Goal: Transaction & Acquisition: Purchase product/service

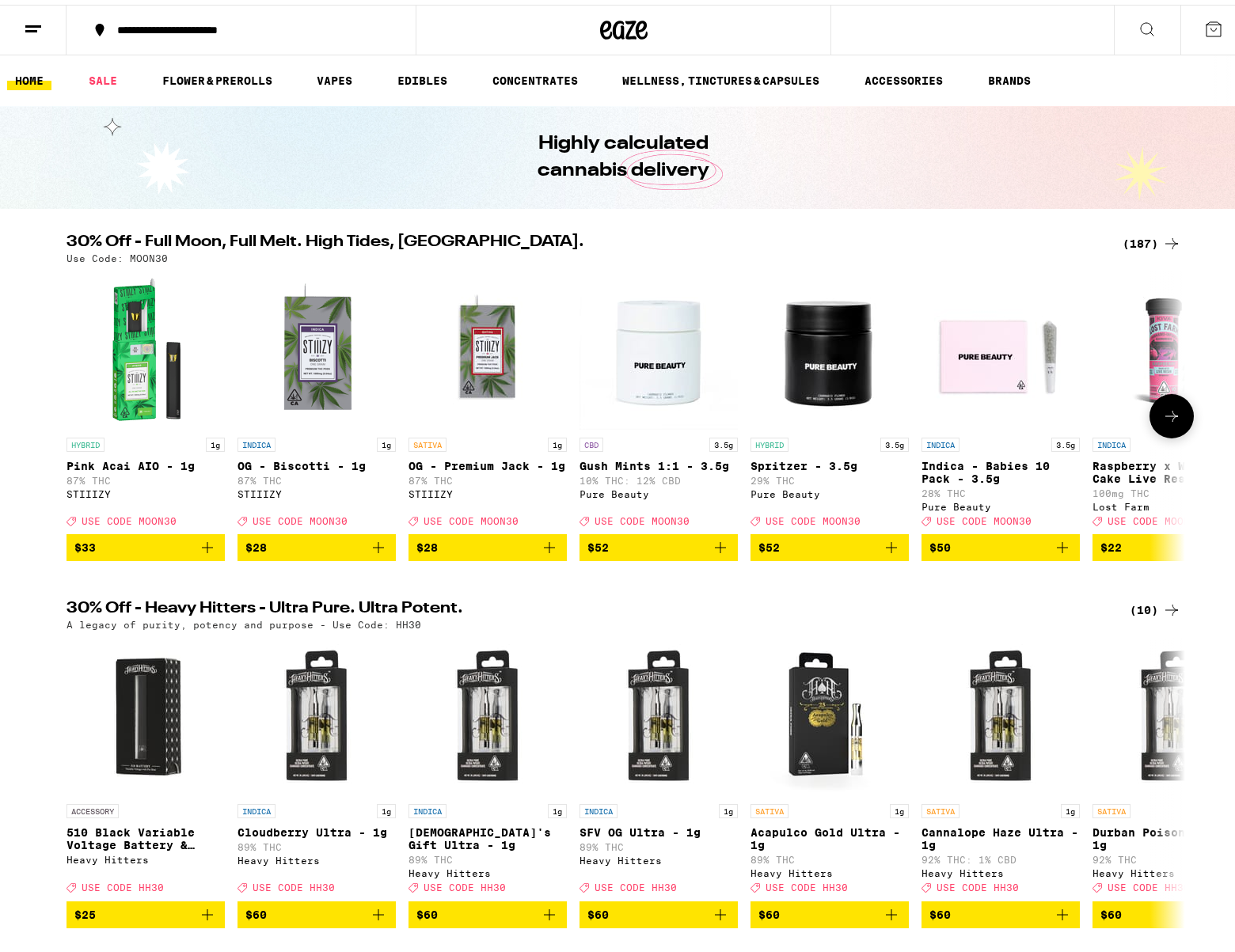
click at [1180, 412] on button at bounding box center [1171, 412] width 44 height 44
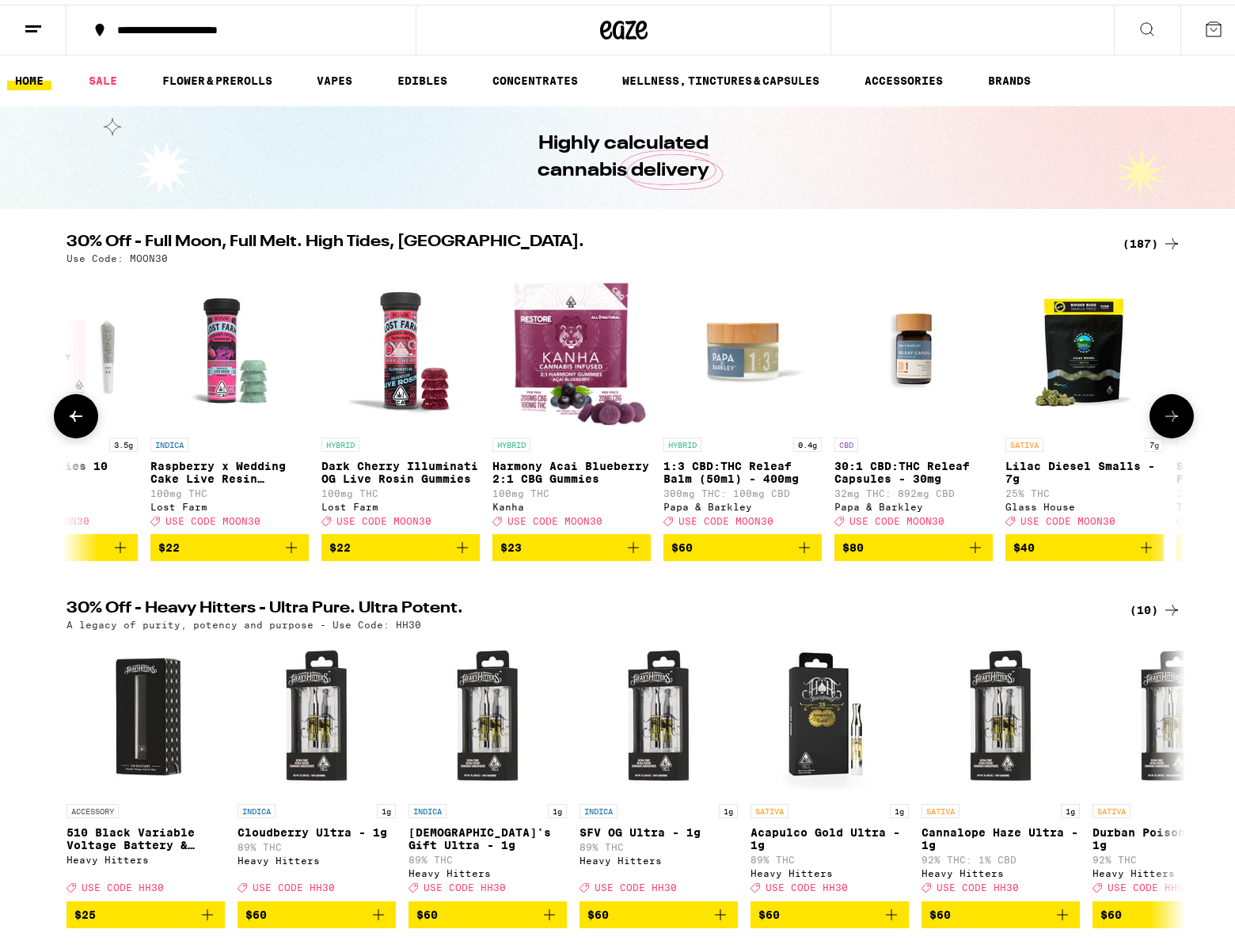
click at [1178, 410] on button at bounding box center [1171, 412] width 44 height 44
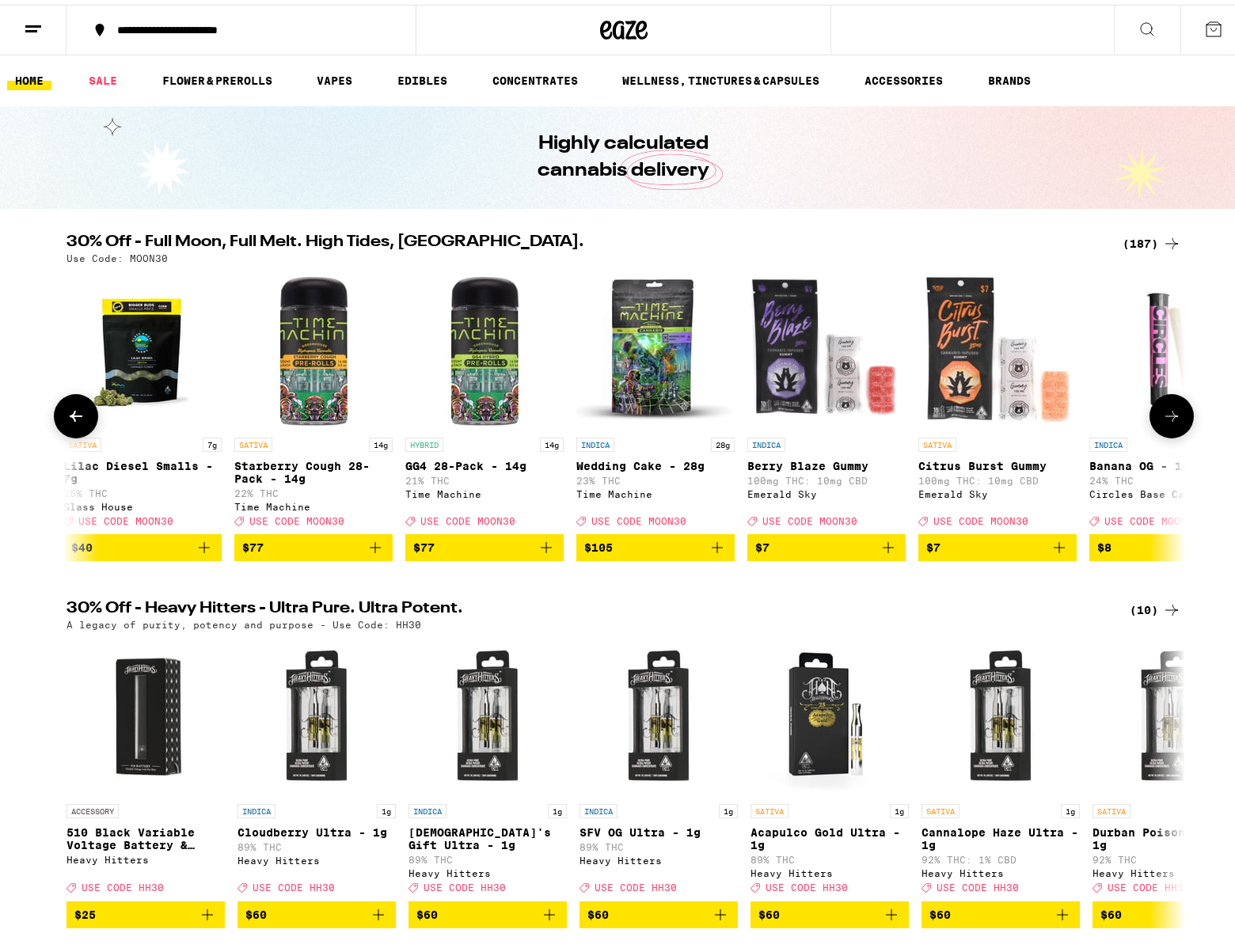
click at [1176, 408] on button at bounding box center [1171, 412] width 44 height 44
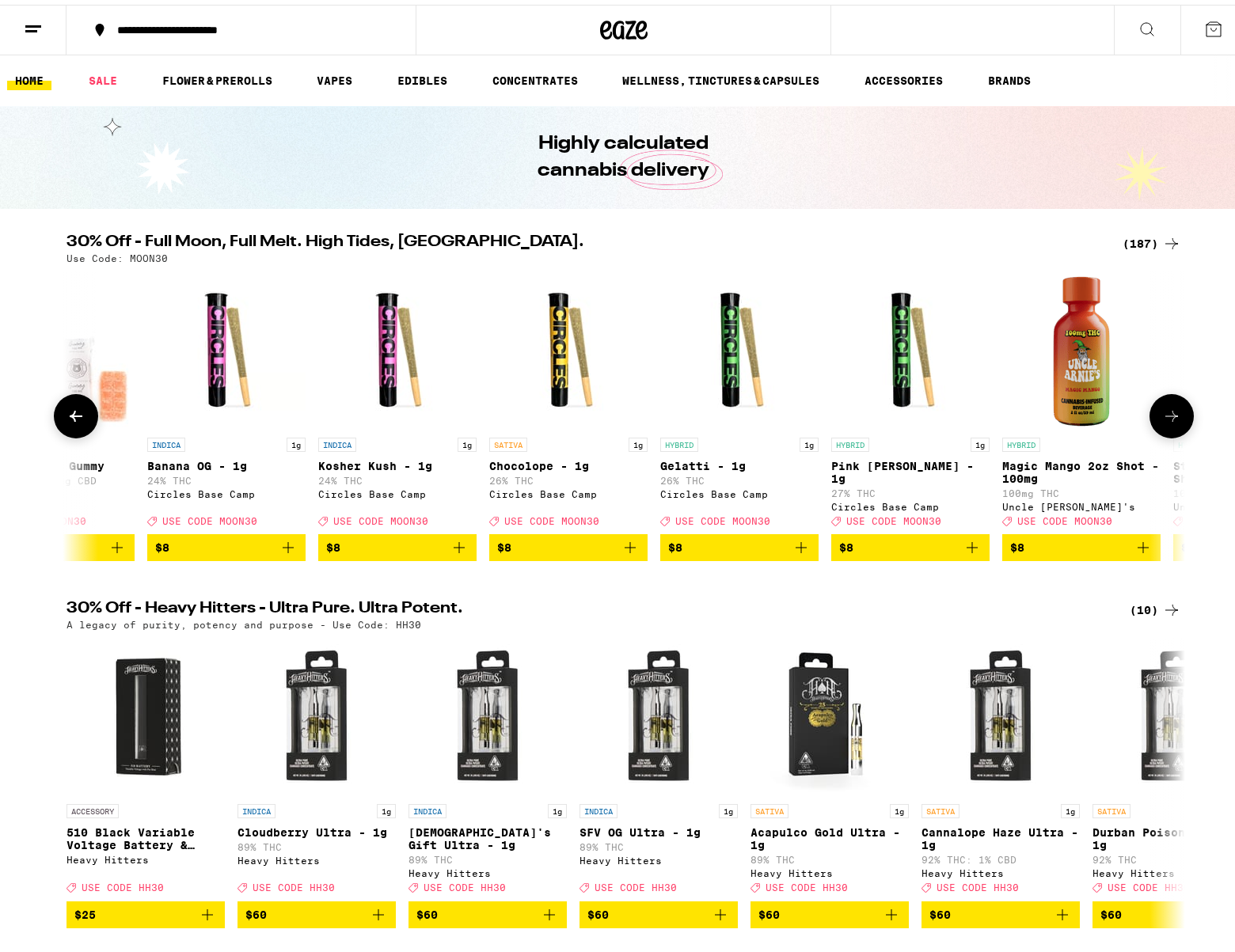
click at [1173, 408] on button at bounding box center [1171, 412] width 44 height 44
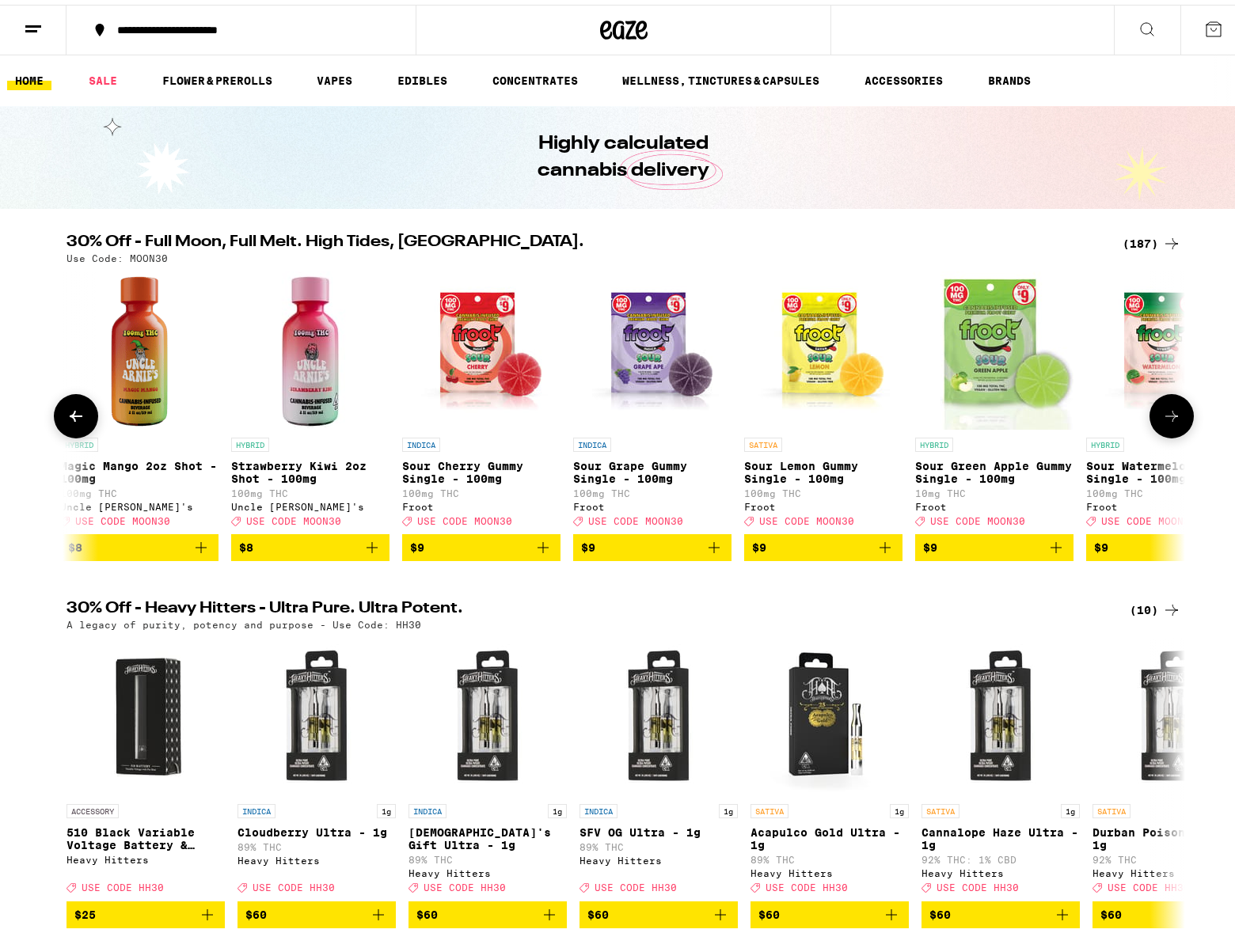
click at [1170, 405] on button at bounding box center [1171, 412] width 44 height 44
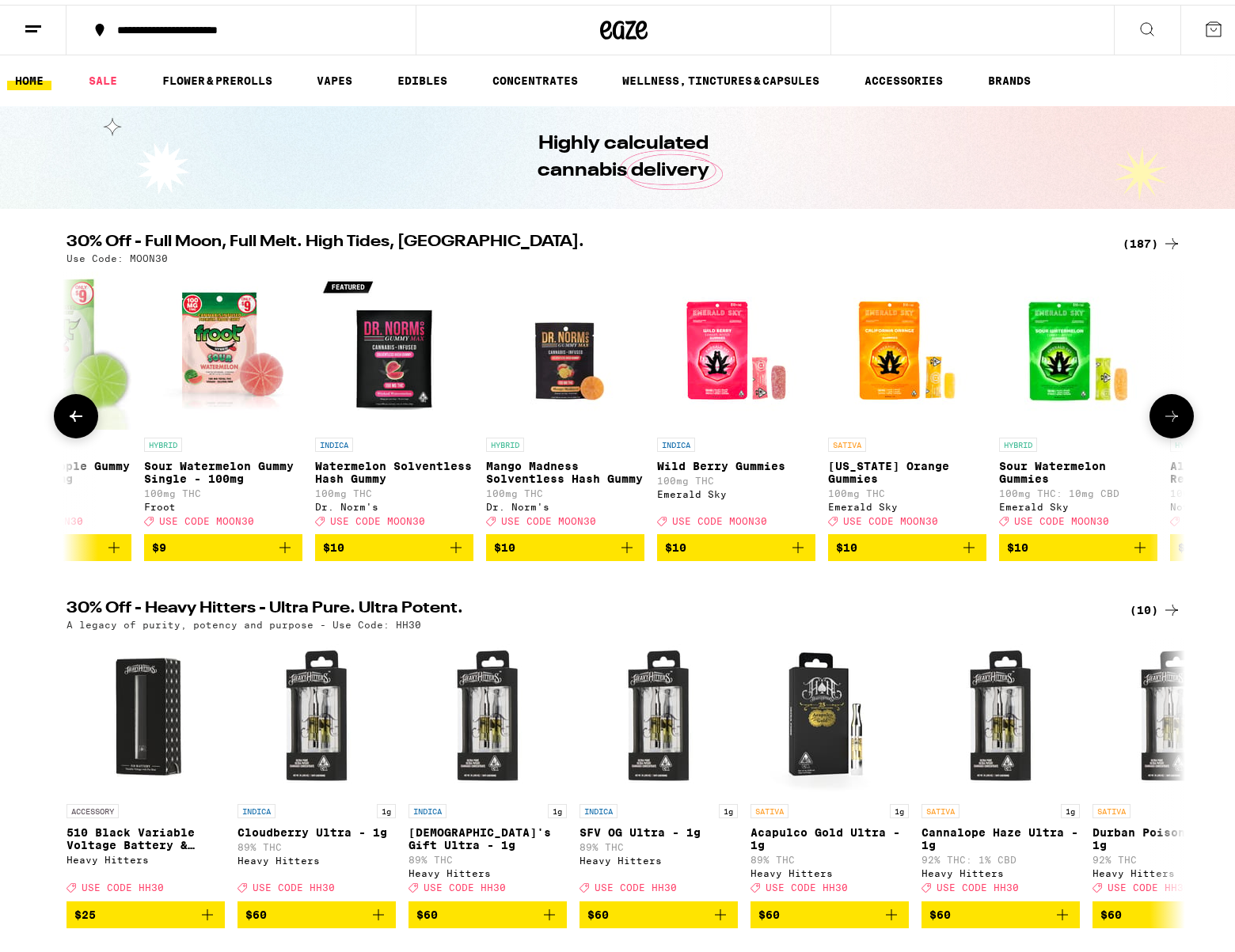
click at [1169, 405] on button at bounding box center [1171, 412] width 44 height 44
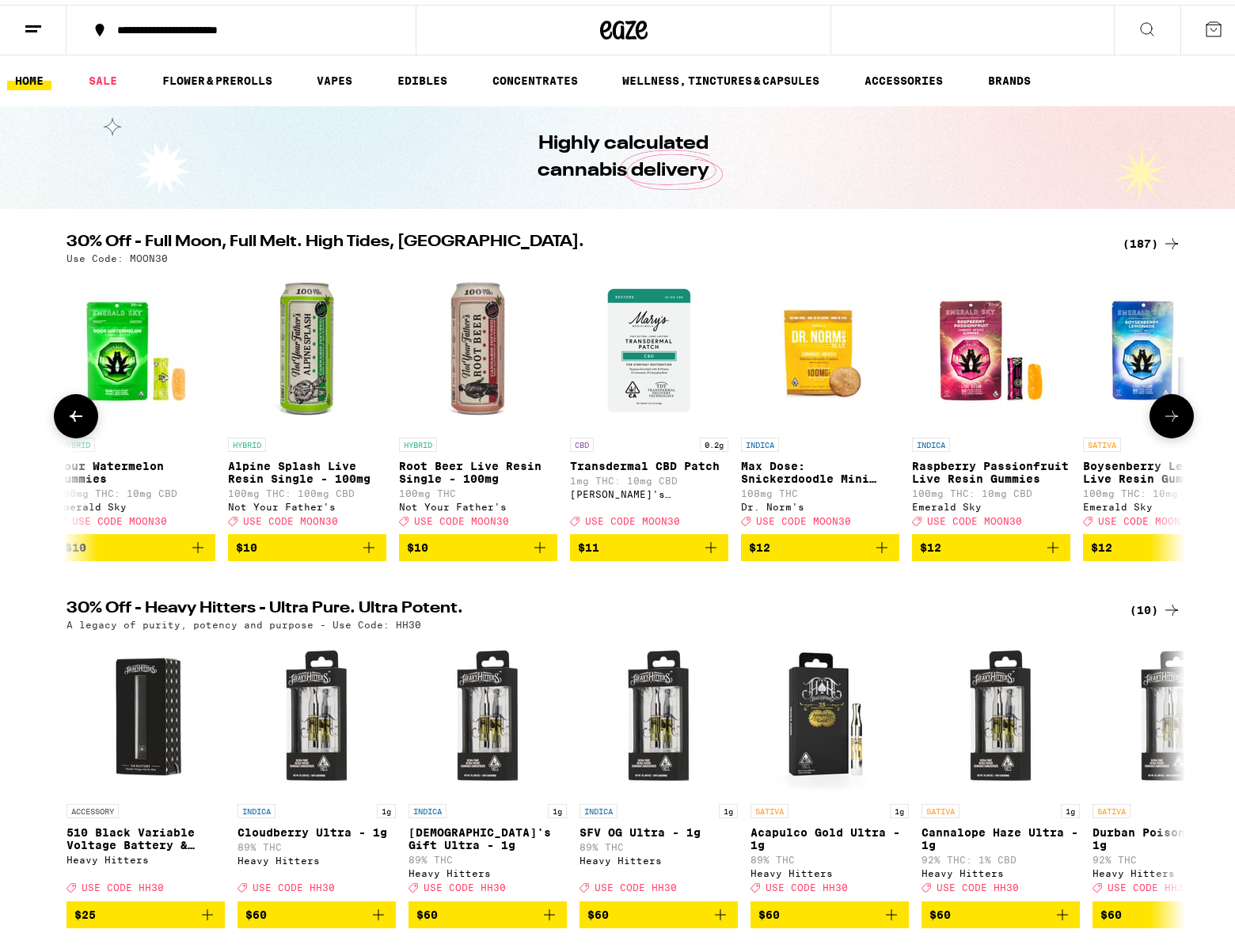
click at [1167, 404] on button at bounding box center [1171, 412] width 44 height 44
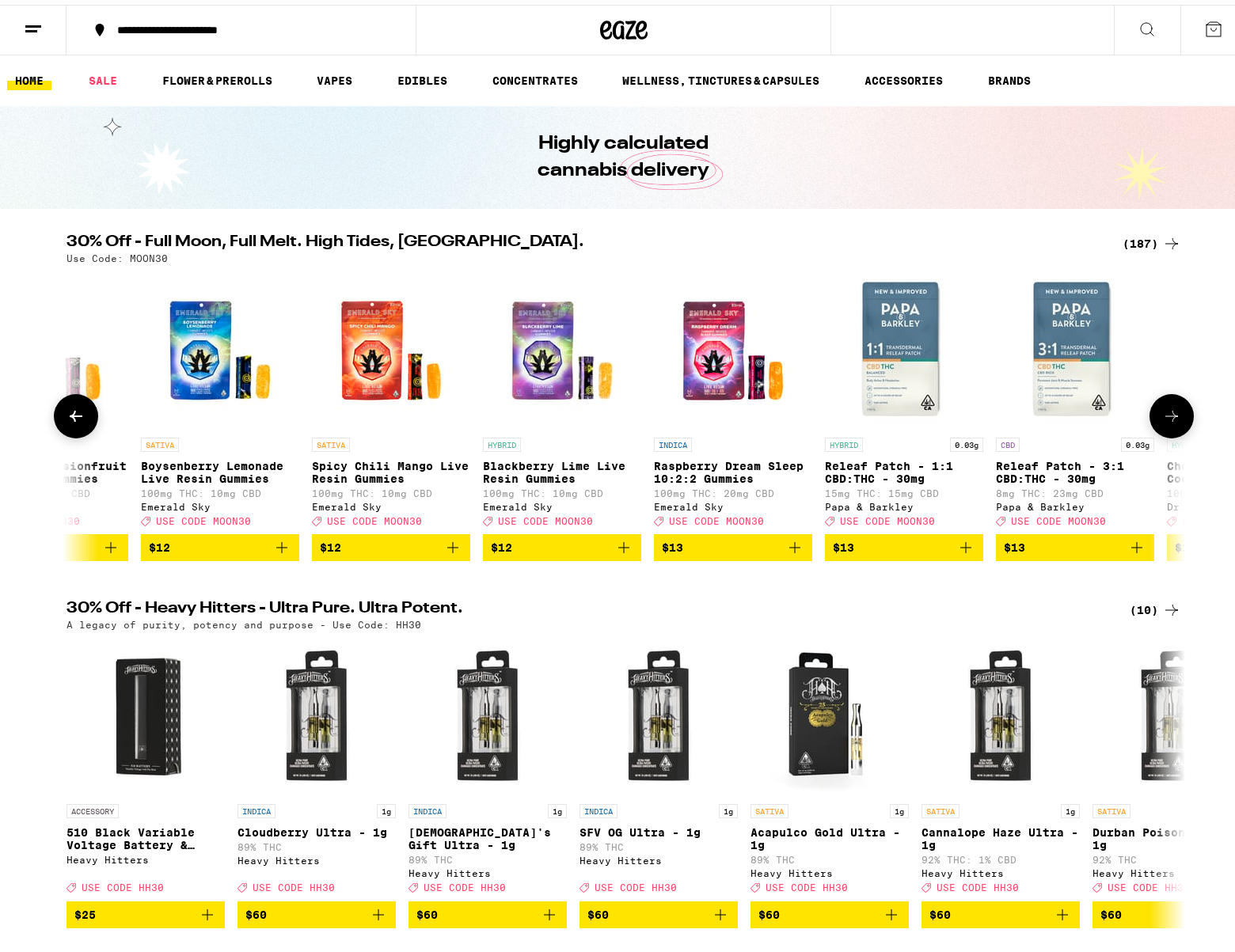
click at [1167, 404] on button at bounding box center [1171, 412] width 44 height 44
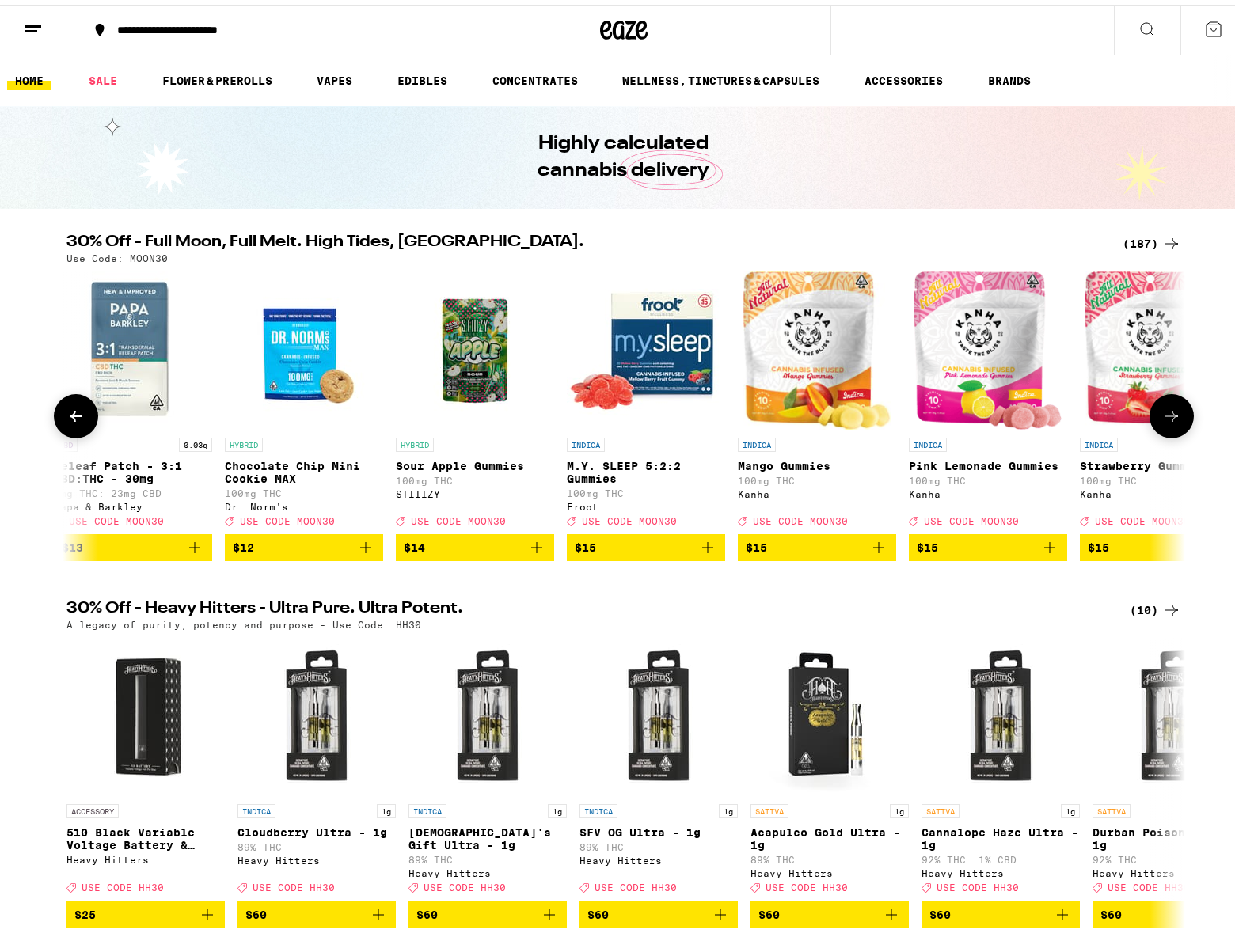
click at [1166, 403] on button at bounding box center [1171, 412] width 44 height 44
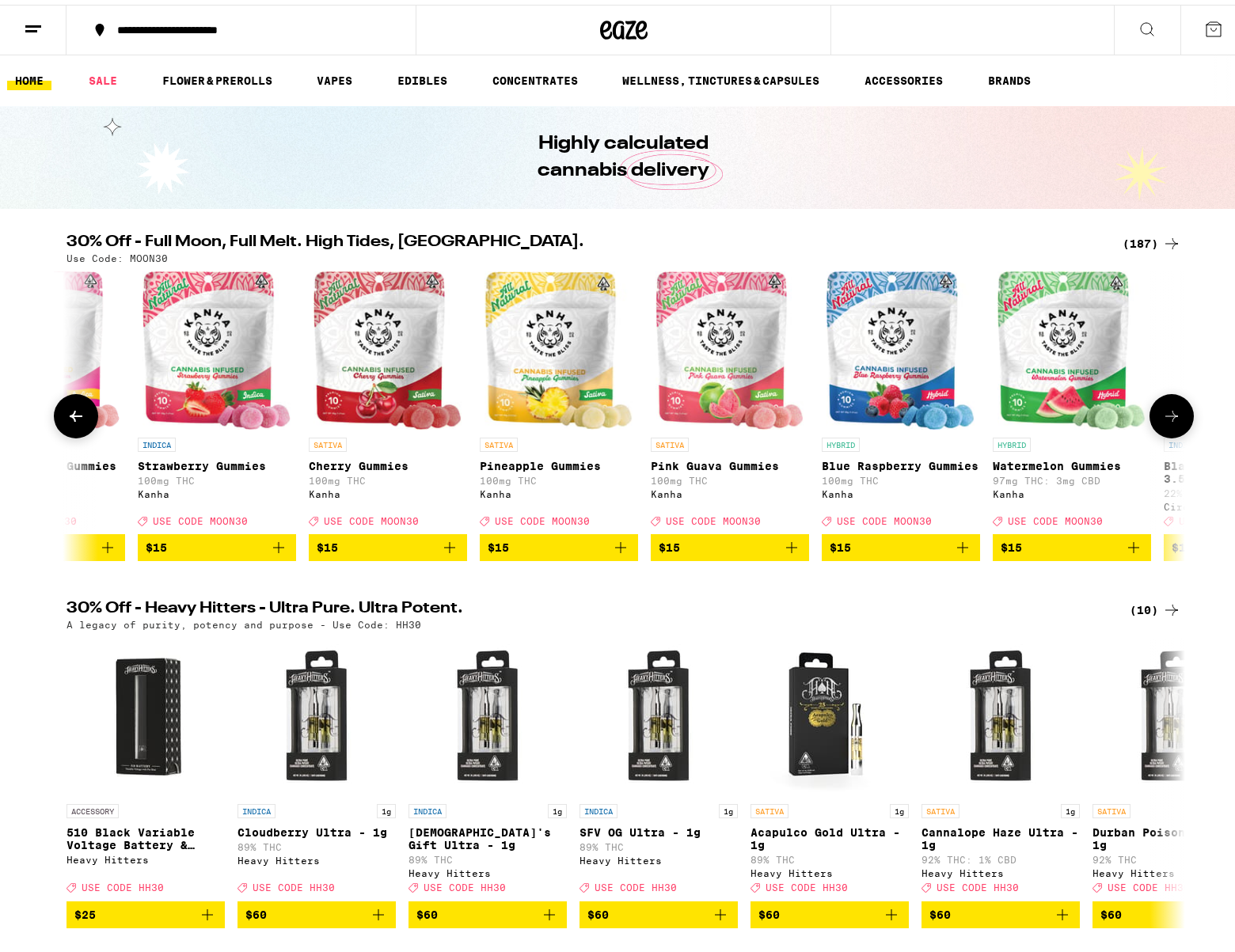
click at [1166, 402] on button at bounding box center [1171, 412] width 44 height 44
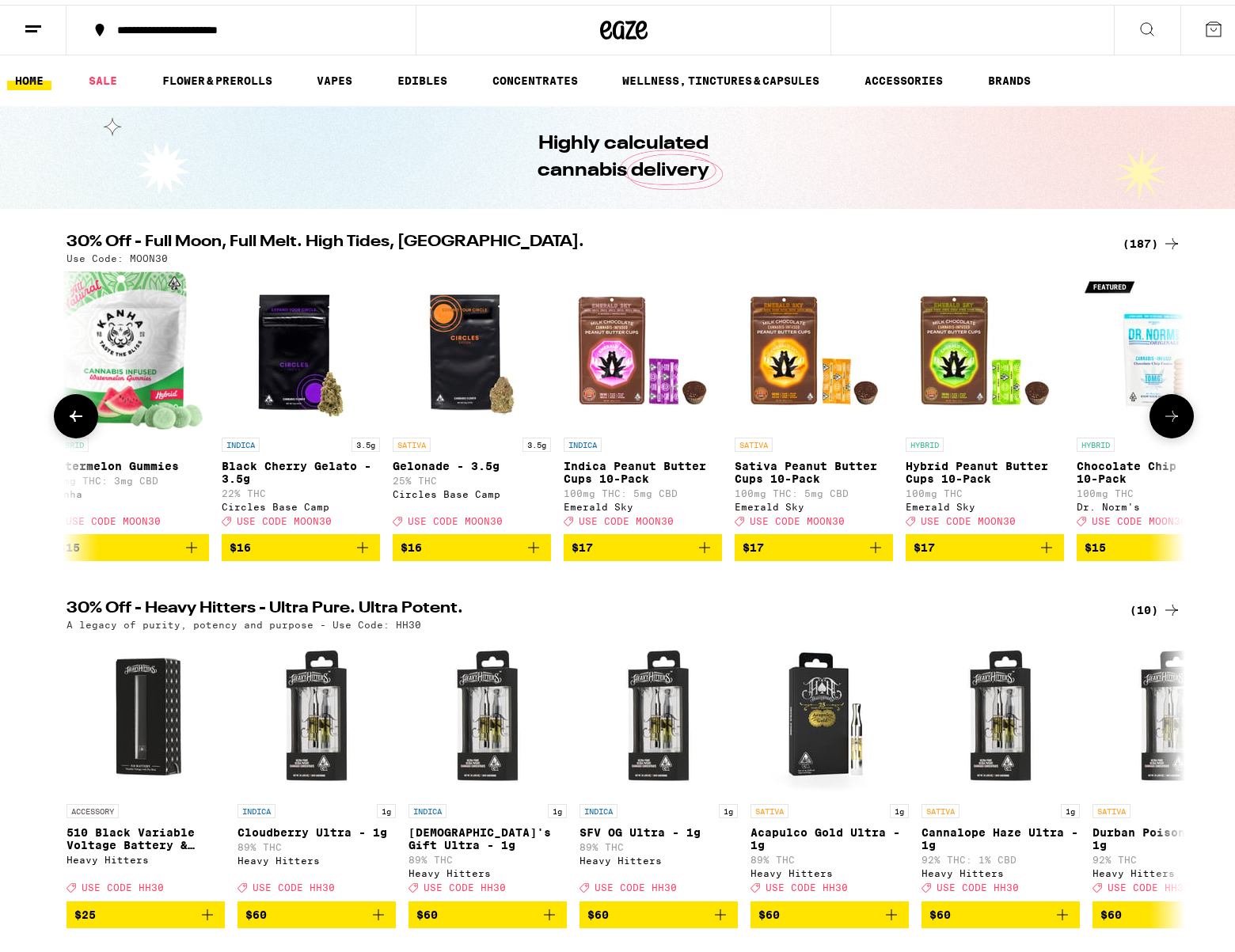
click at [1162, 401] on button at bounding box center [1171, 412] width 44 height 44
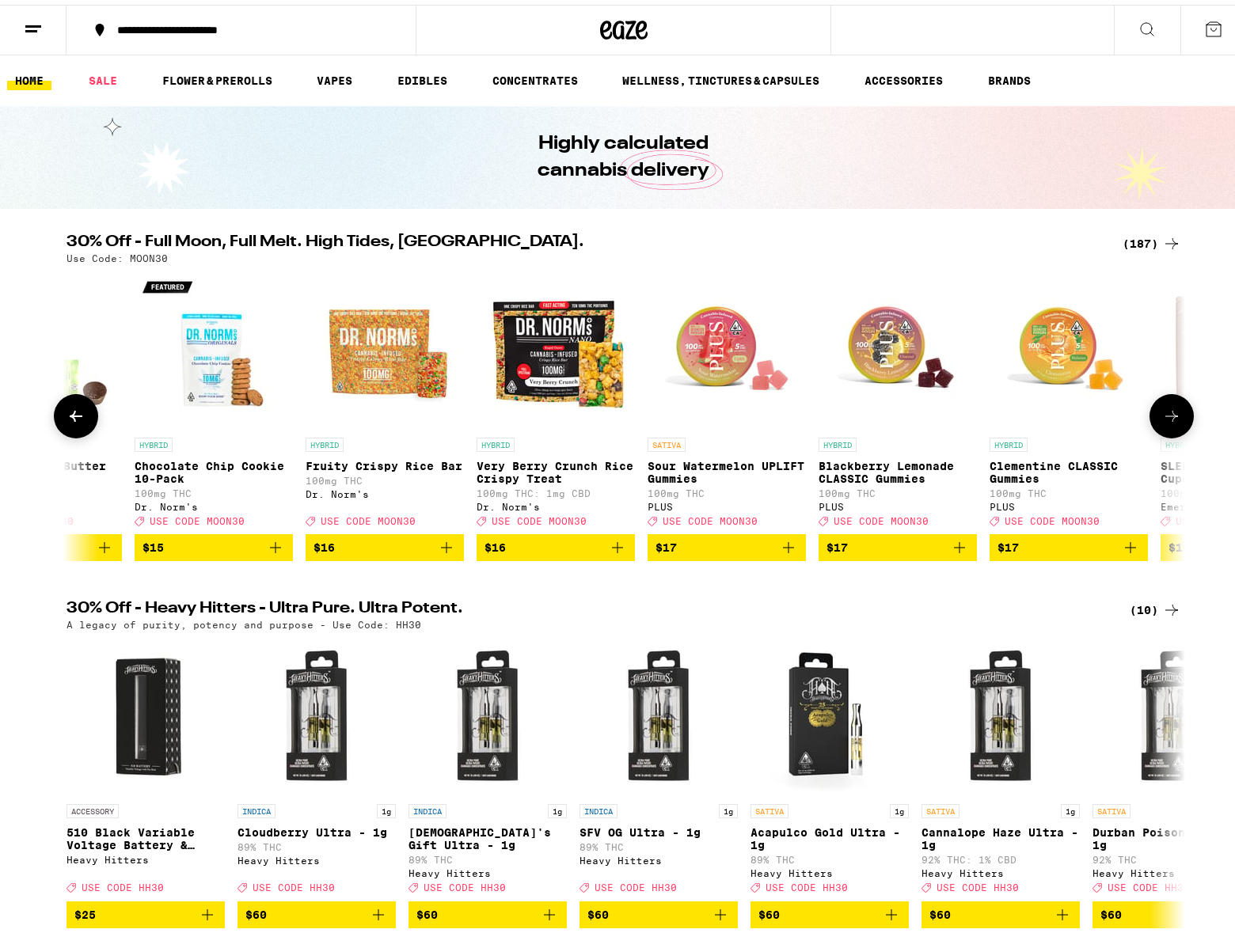
click at [1160, 400] on button at bounding box center [1171, 412] width 44 height 44
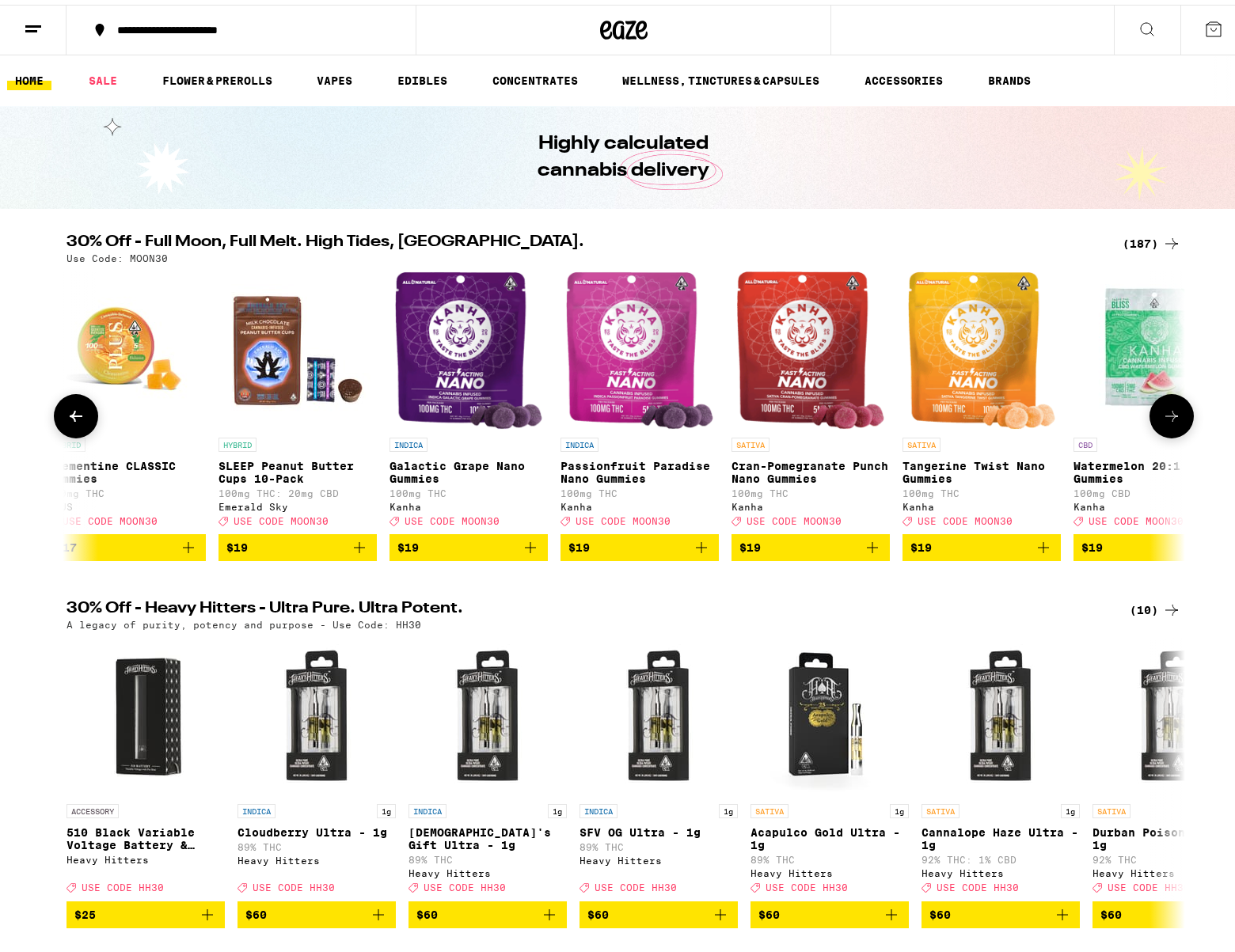
click at [1157, 399] on button at bounding box center [1171, 412] width 44 height 44
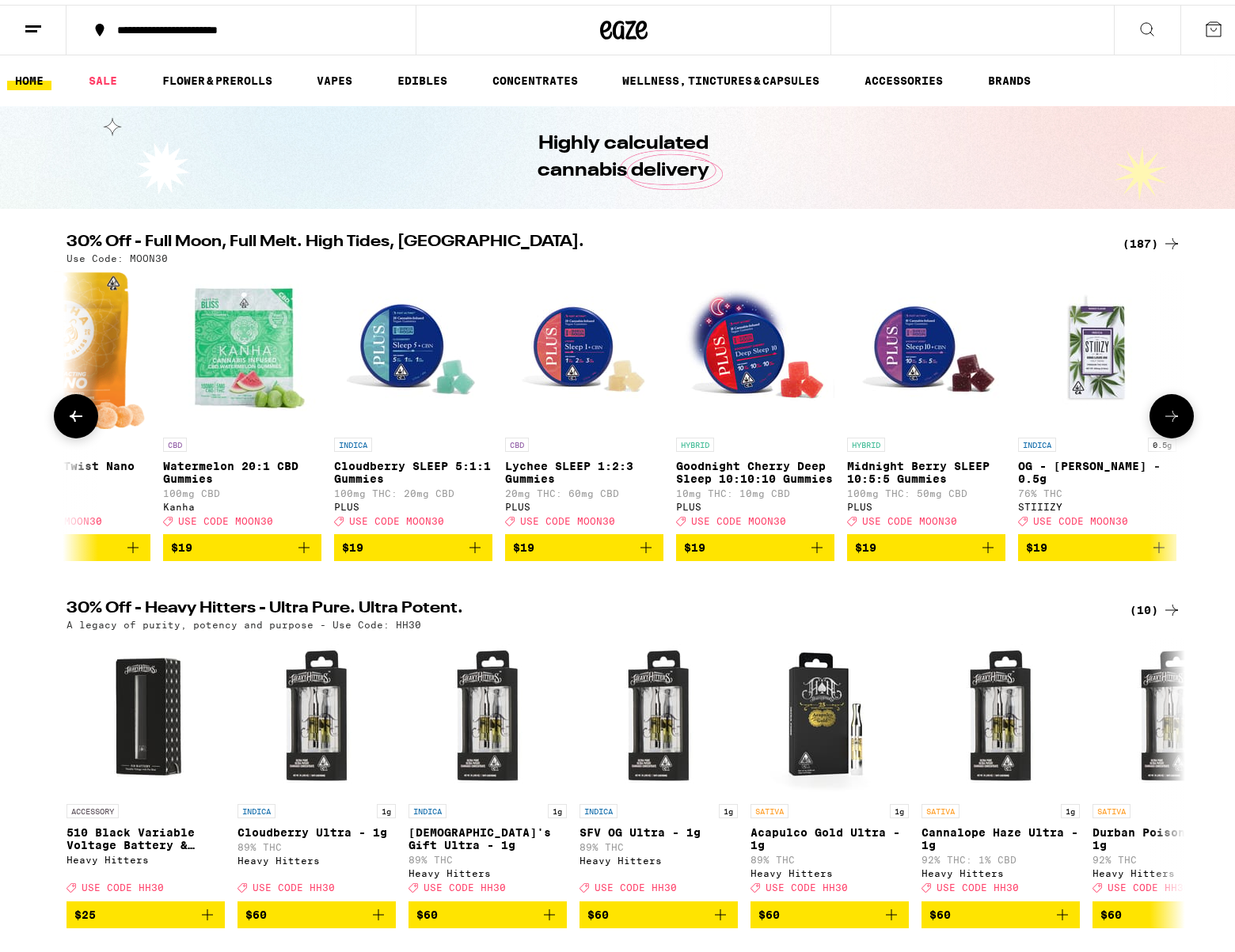
scroll to position [0, 12246]
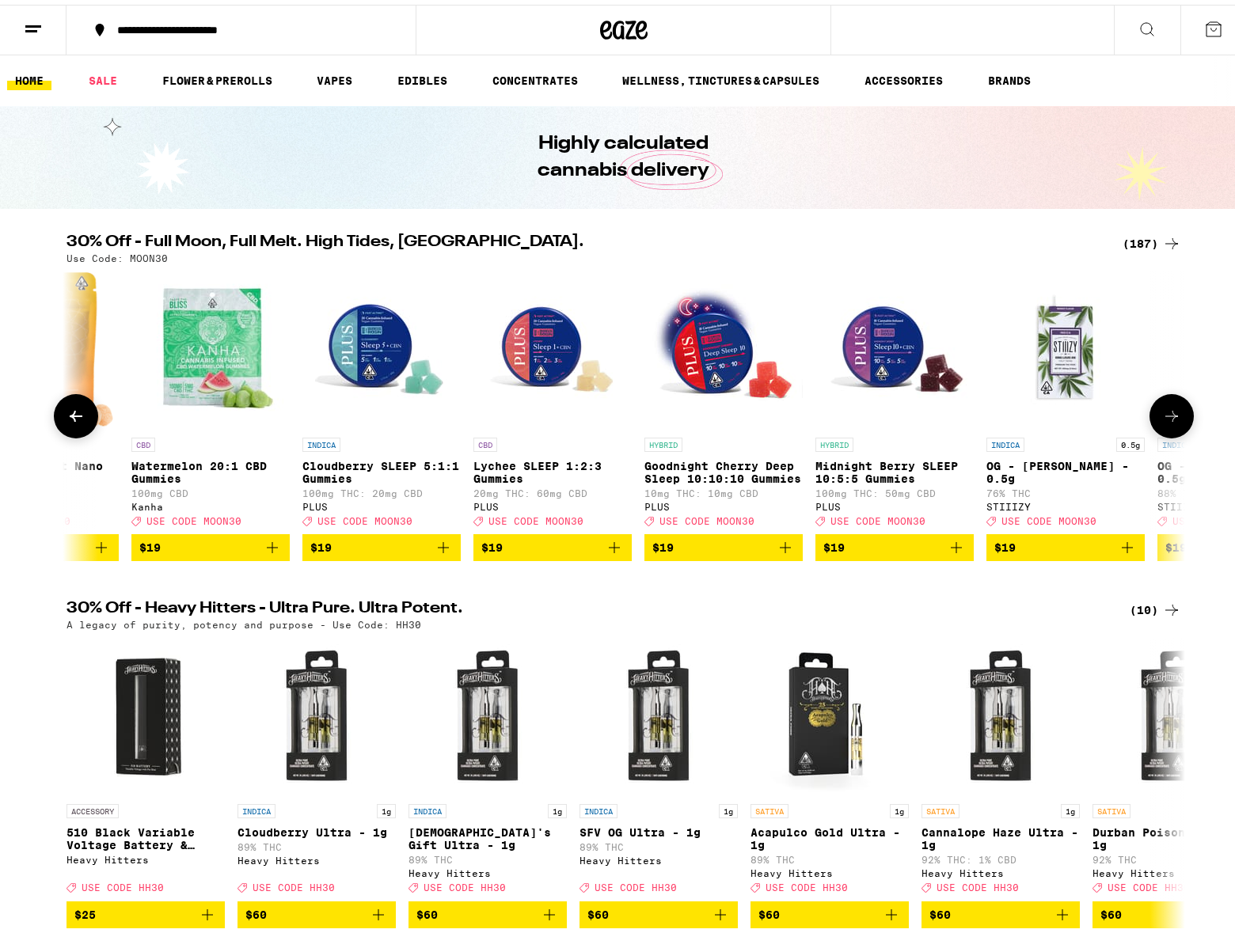
click at [1155, 398] on div at bounding box center [1171, 412] width 44 height 44
click at [1160, 409] on button at bounding box center [1171, 412] width 44 height 44
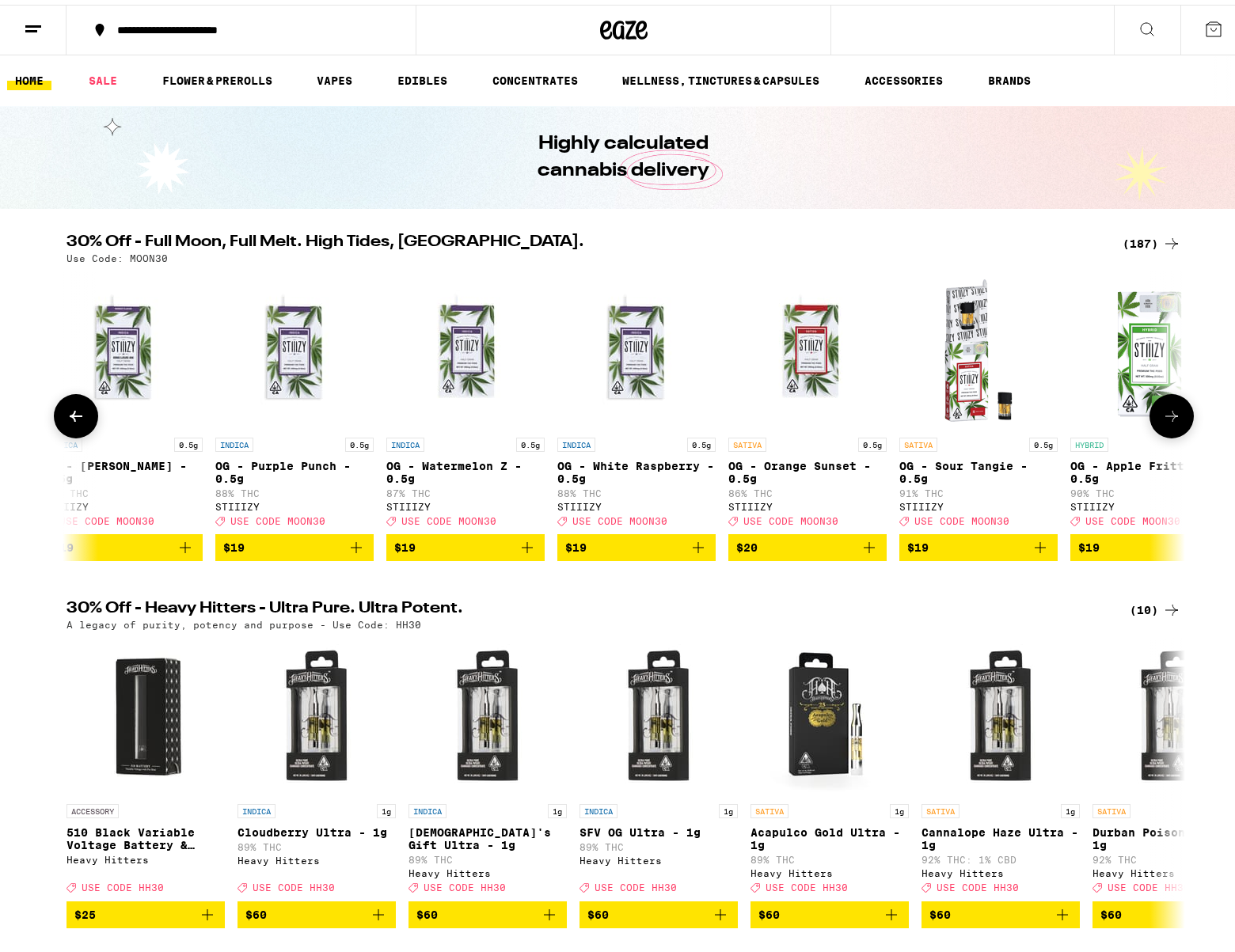
click at [1162, 412] on icon at bounding box center [1171, 412] width 19 height 19
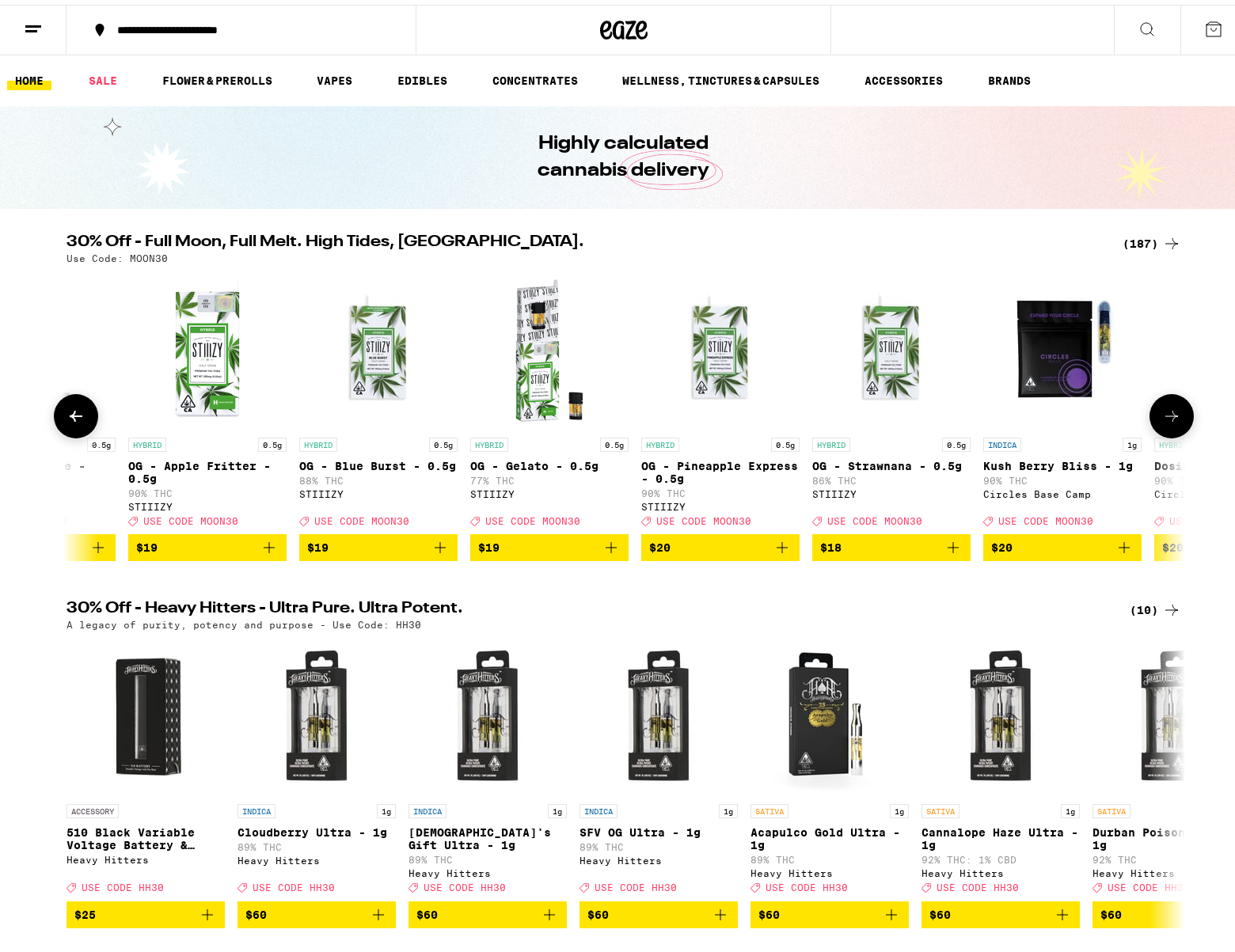
click at [1162, 412] on icon at bounding box center [1171, 412] width 19 height 19
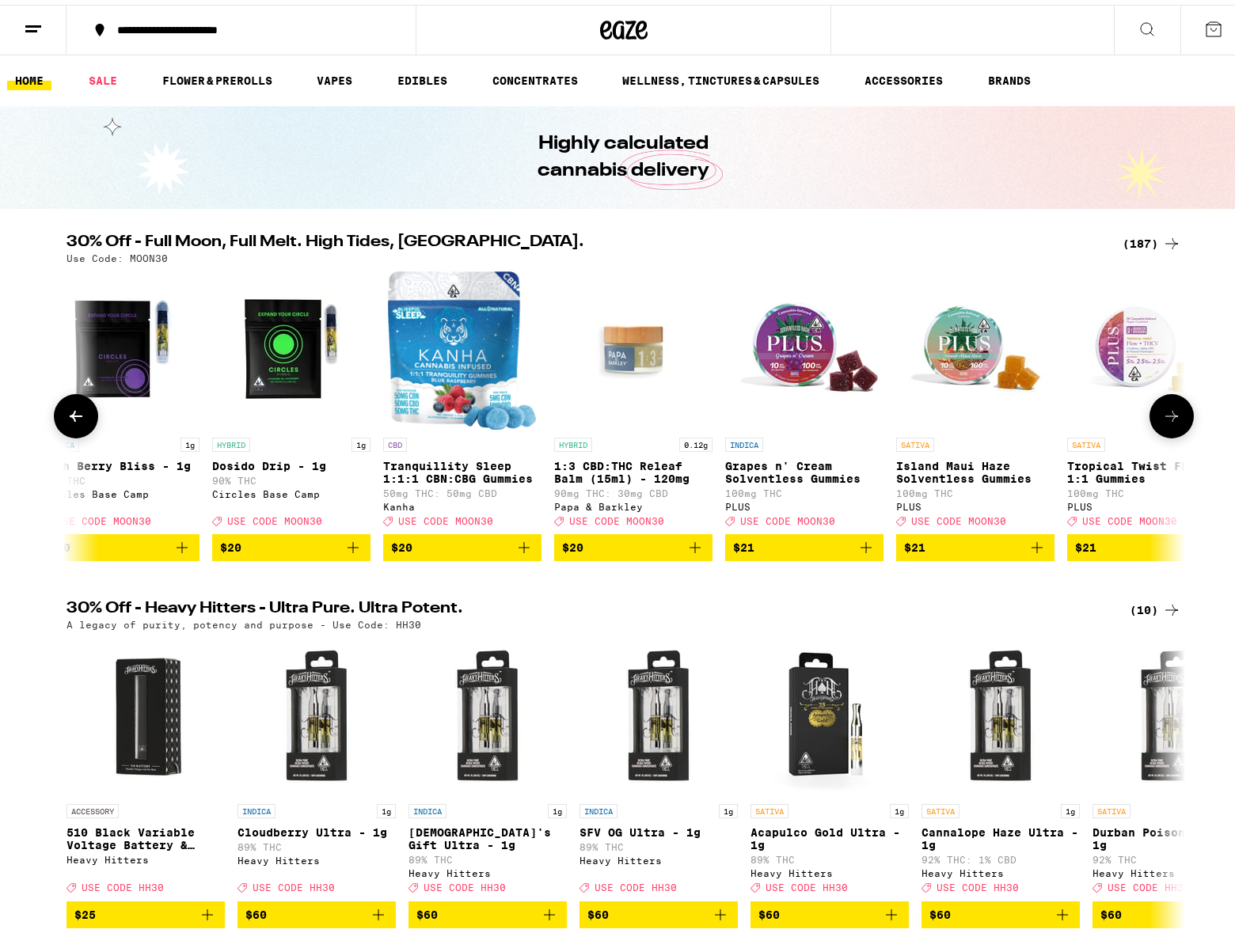
click at [1162, 412] on icon at bounding box center [1171, 412] width 19 height 19
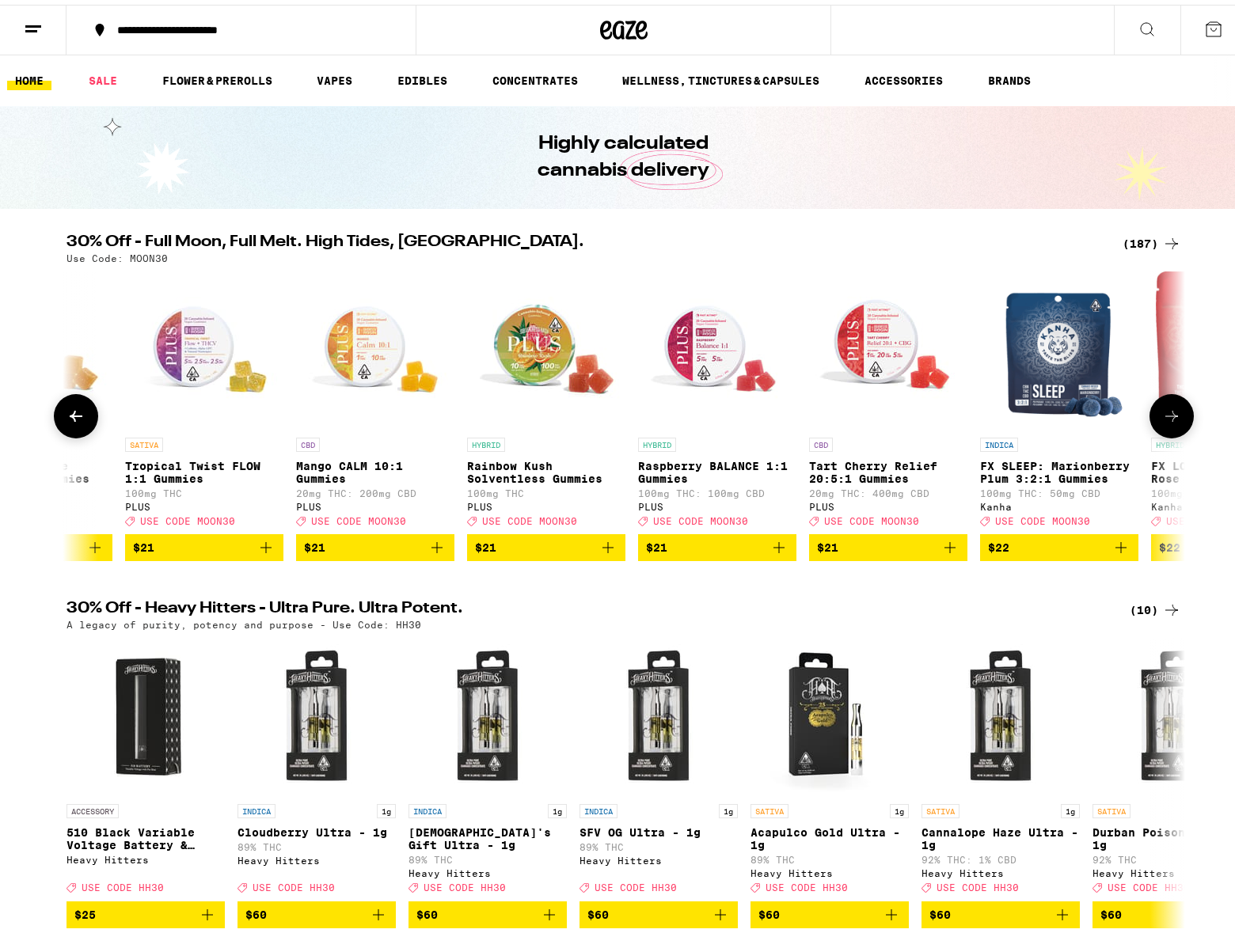
click at [1162, 412] on icon at bounding box center [1171, 412] width 19 height 19
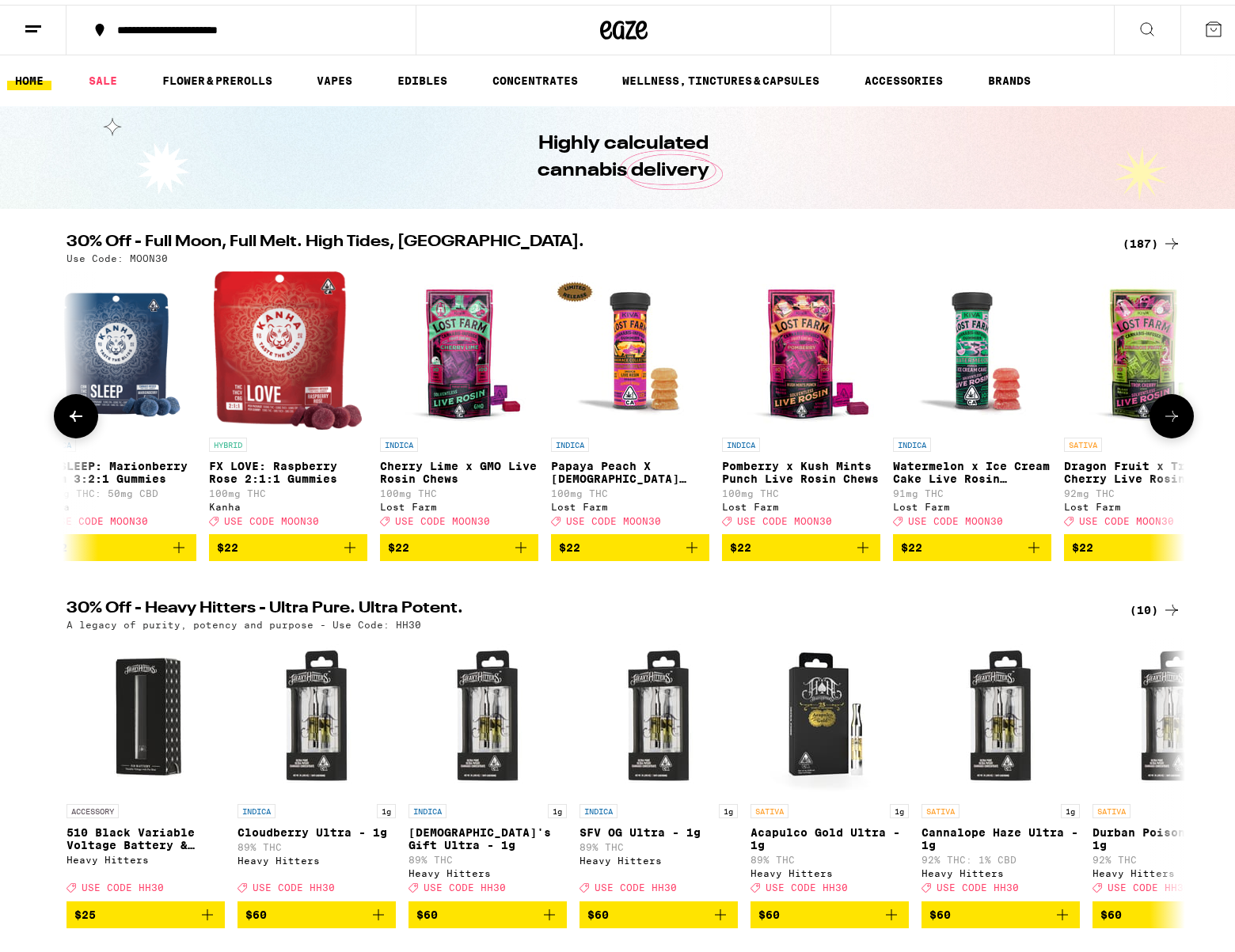
click at [1162, 412] on icon at bounding box center [1171, 412] width 19 height 19
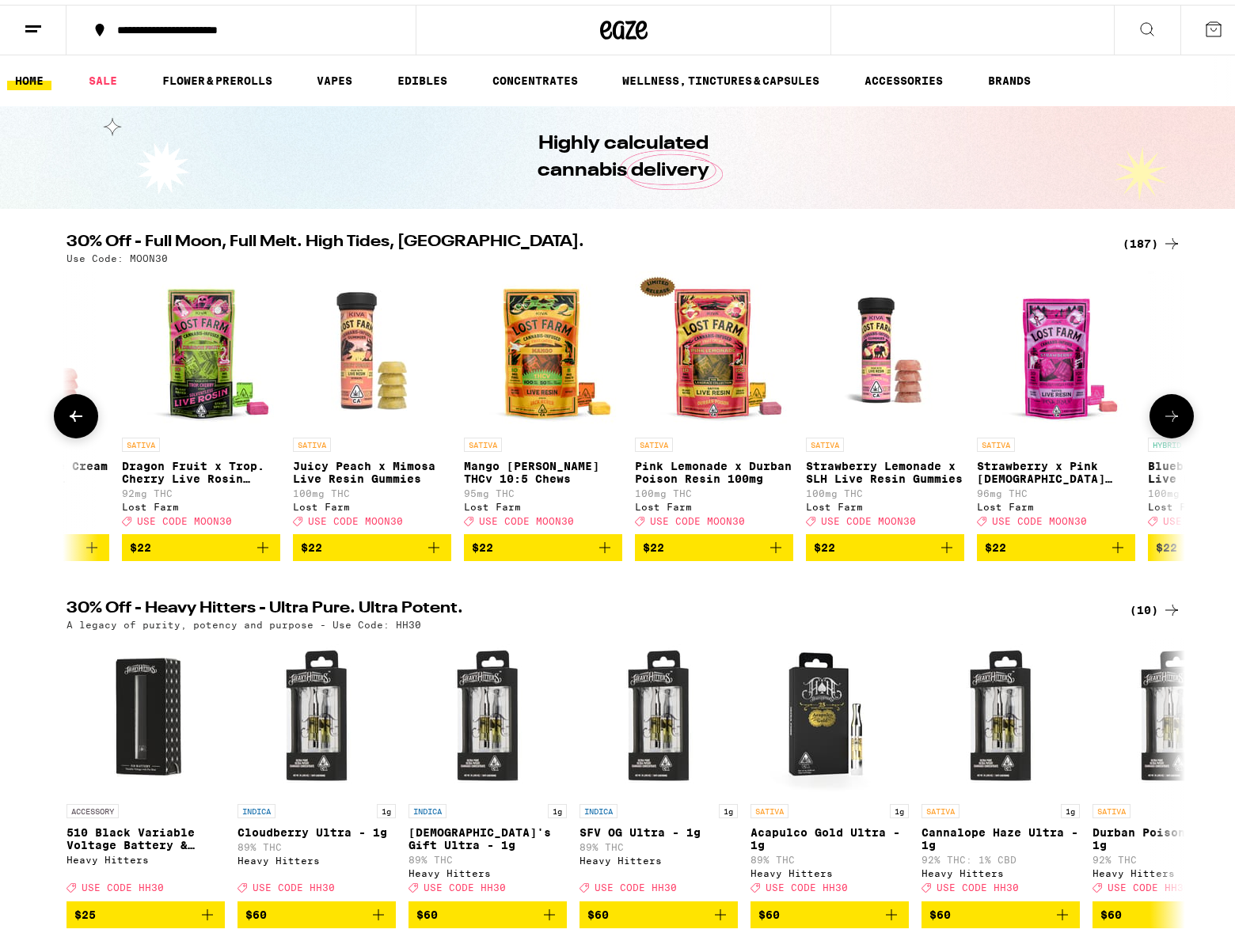
click at [1162, 411] on icon at bounding box center [1171, 412] width 19 height 19
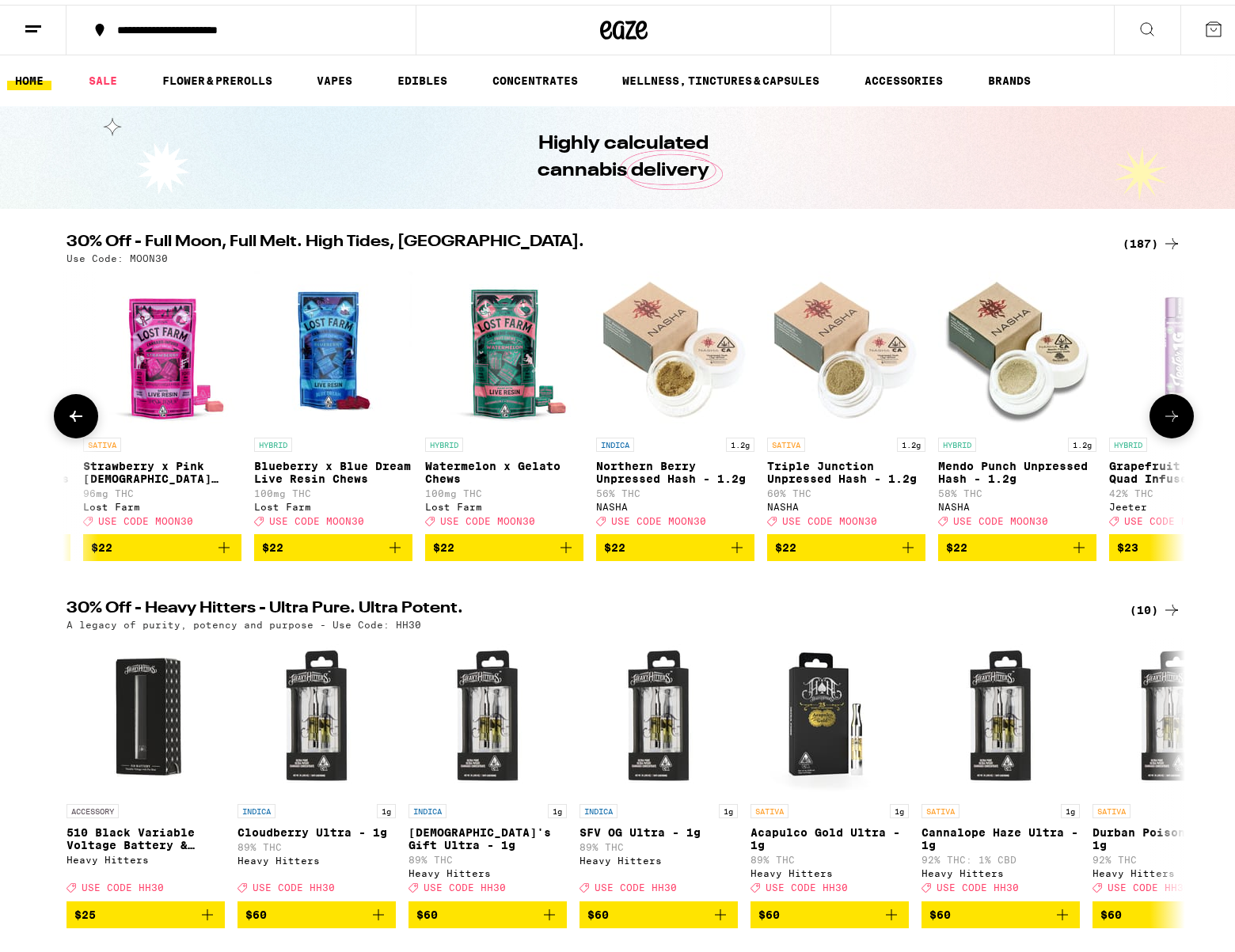
scroll to position [0, 18839]
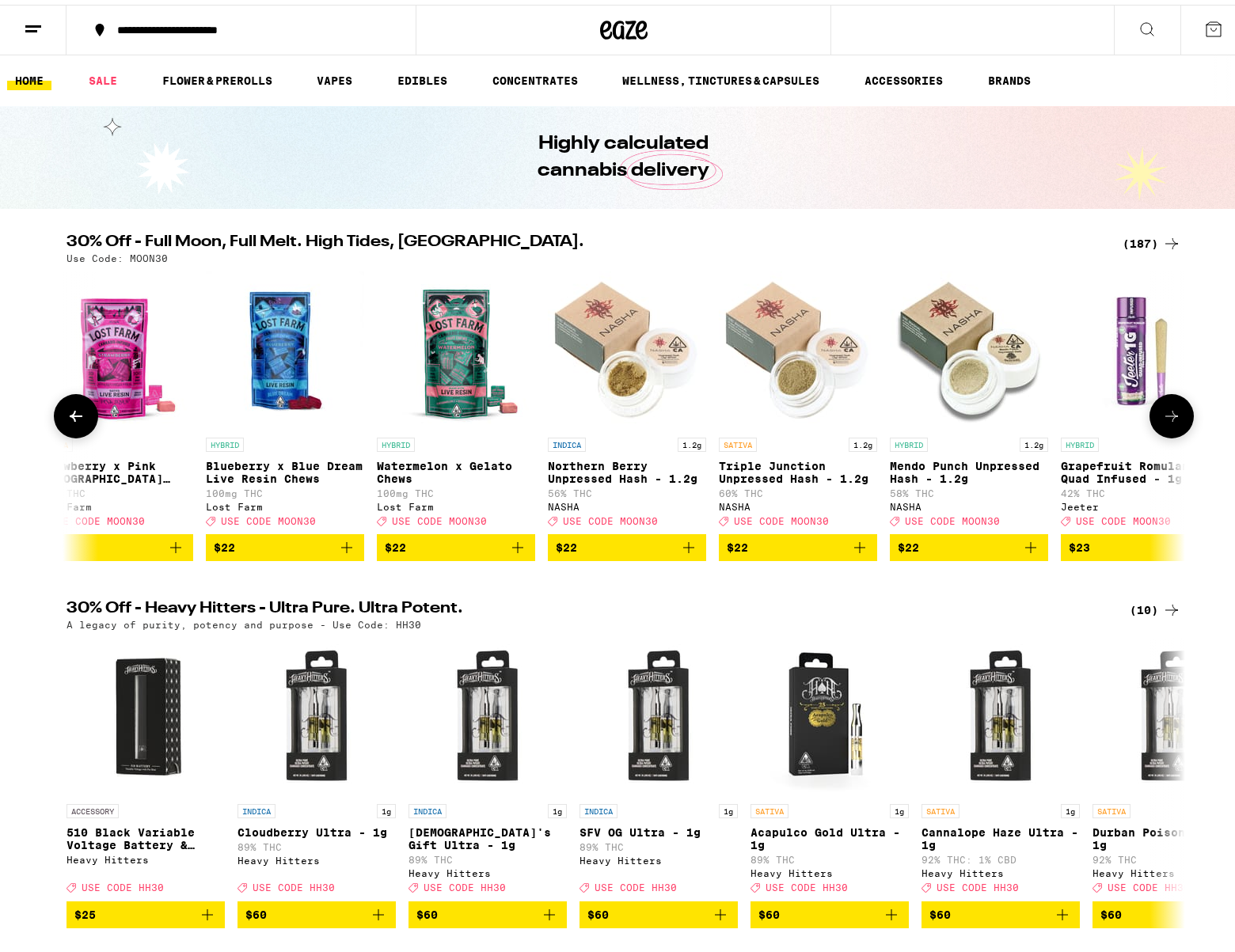
click at [1162, 411] on icon at bounding box center [1171, 412] width 19 height 19
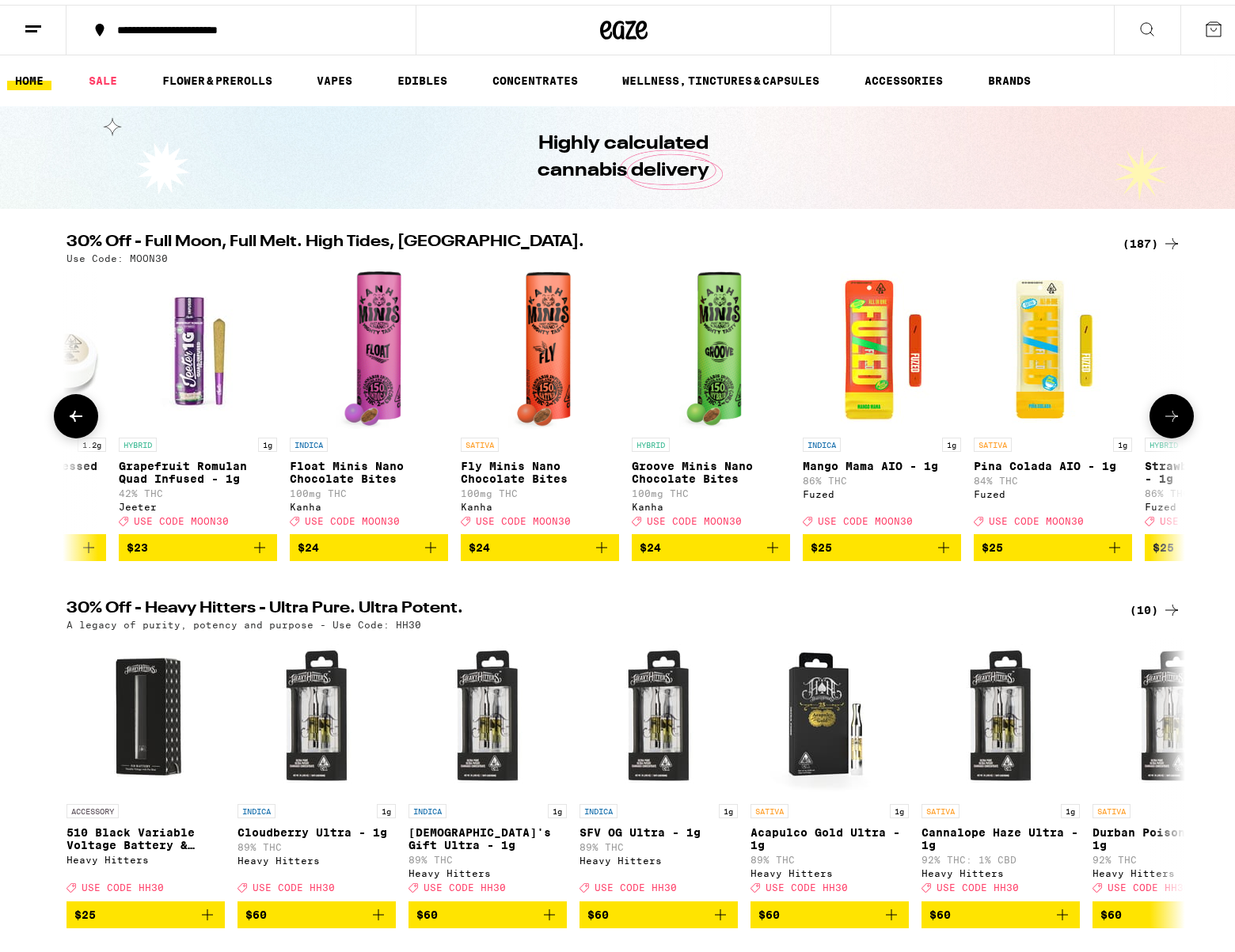
click at [1162, 411] on icon at bounding box center [1171, 412] width 19 height 19
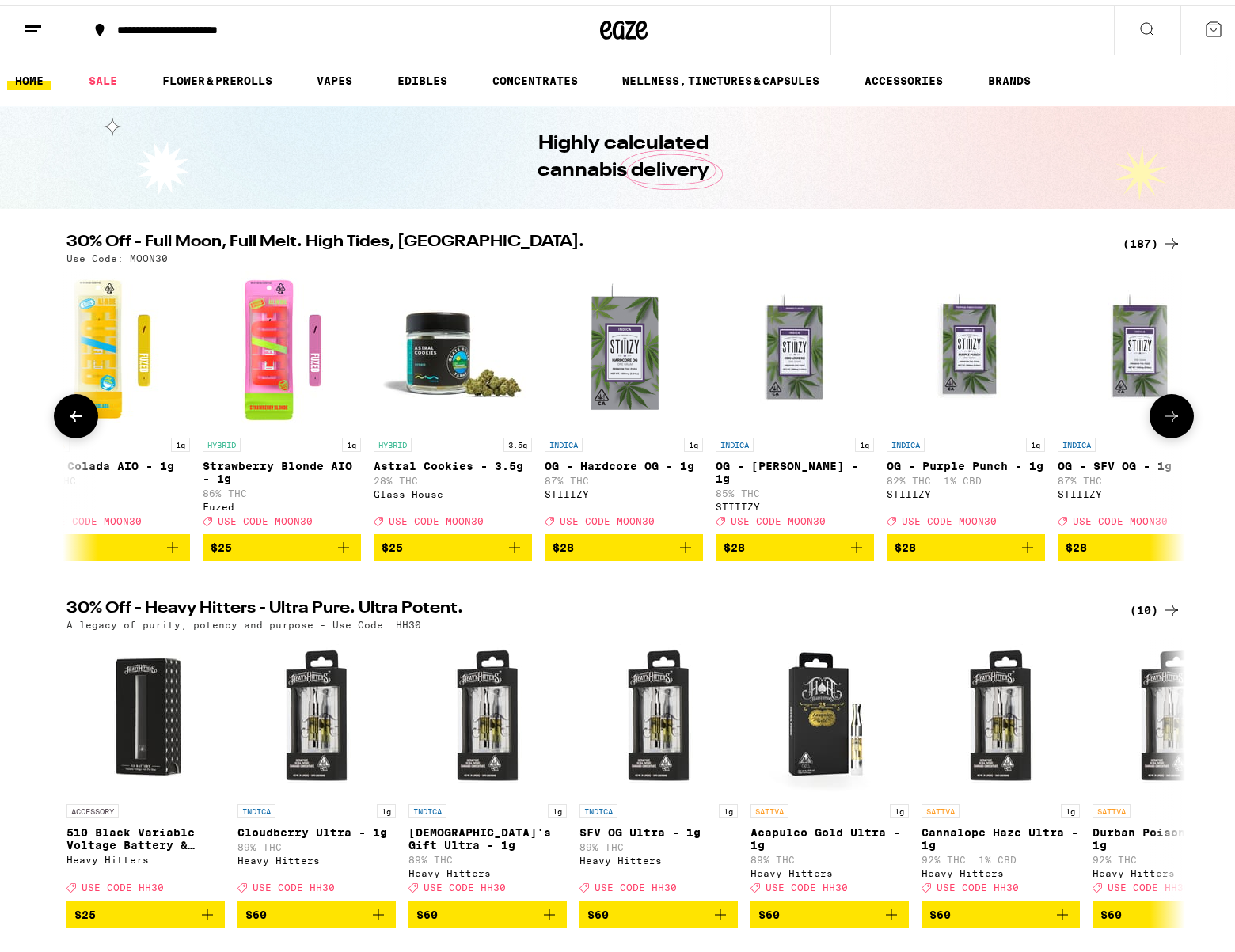
click at [1162, 411] on icon at bounding box center [1171, 412] width 19 height 19
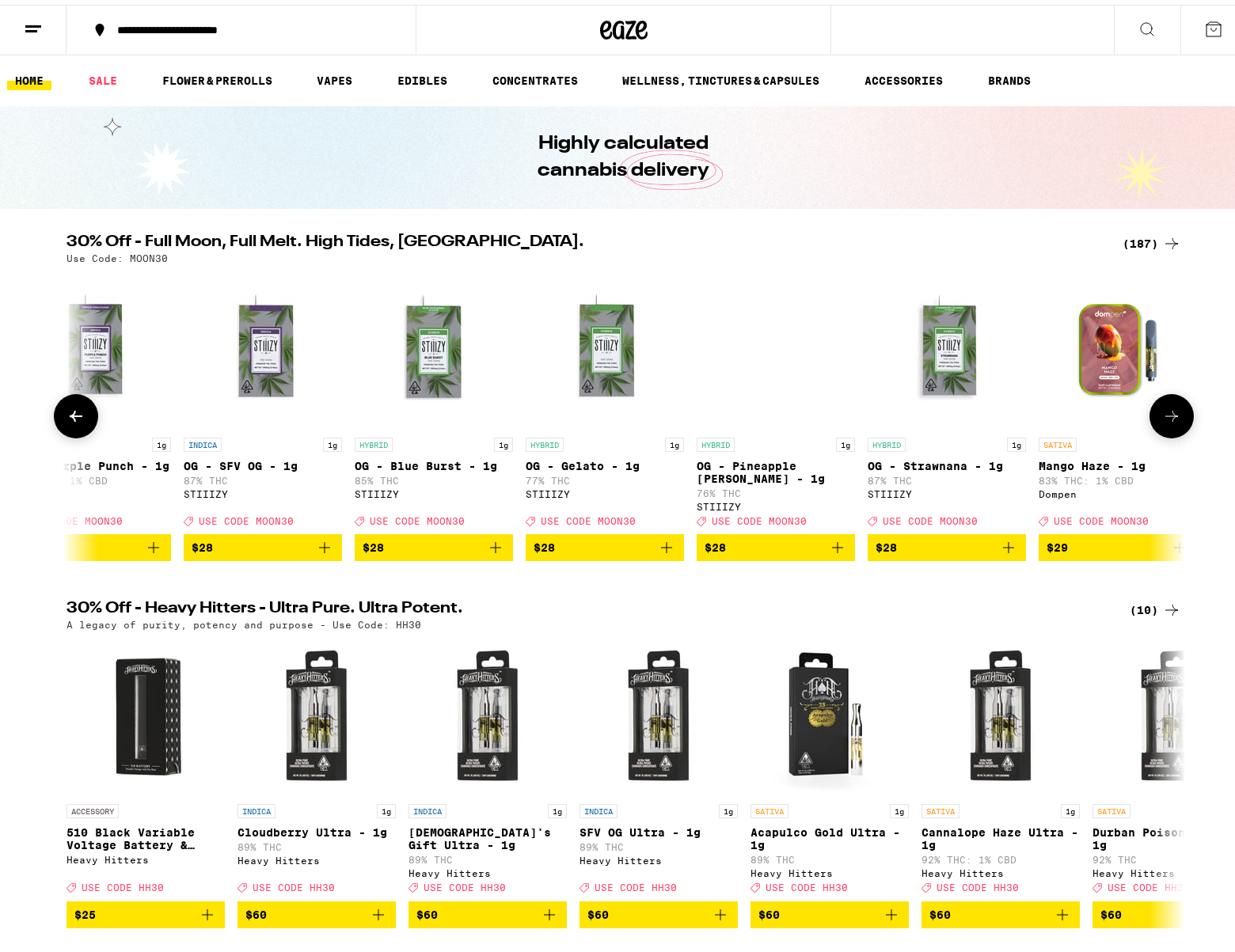
scroll to position [0, 21665]
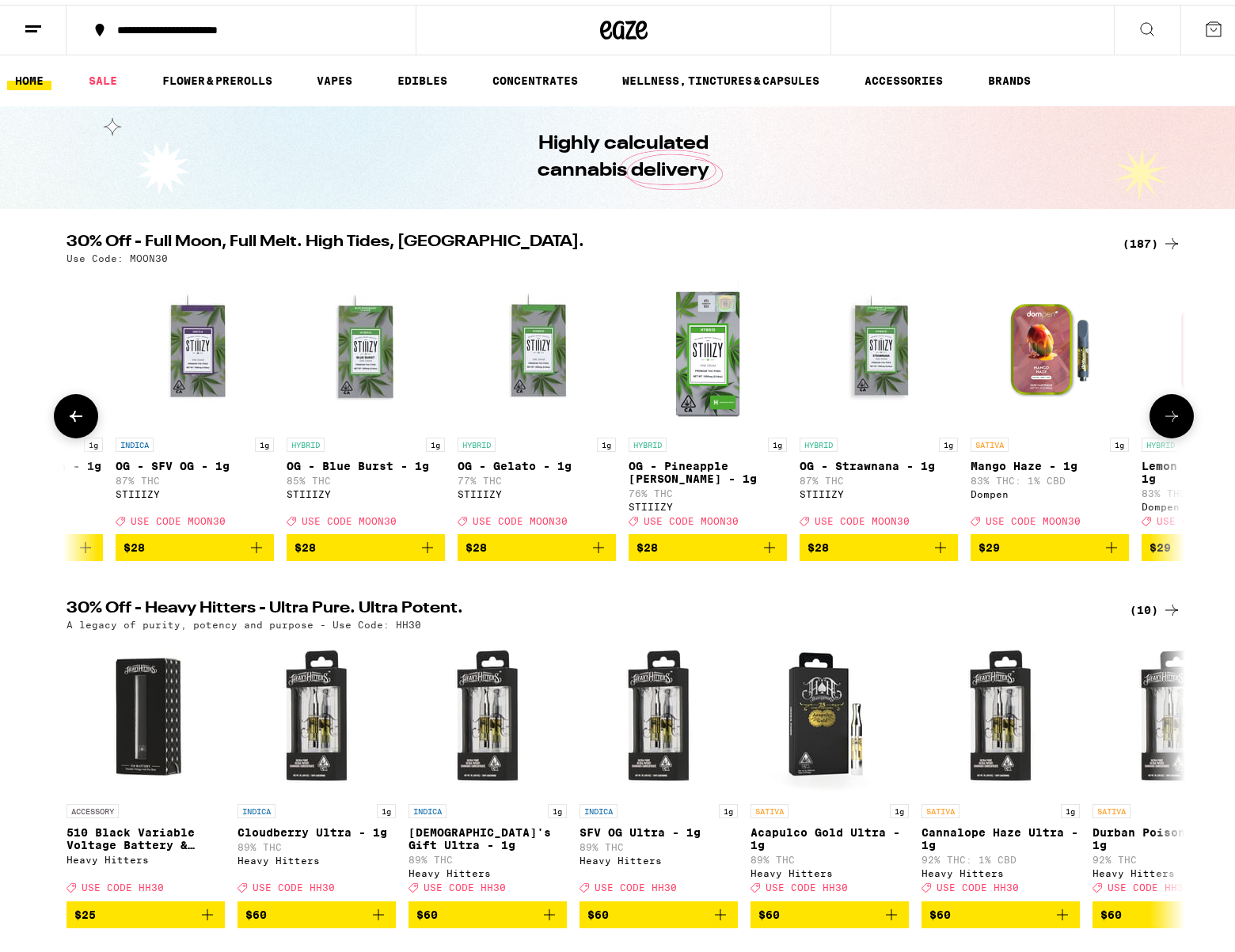
click at [84, 419] on button at bounding box center [76, 412] width 44 height 44
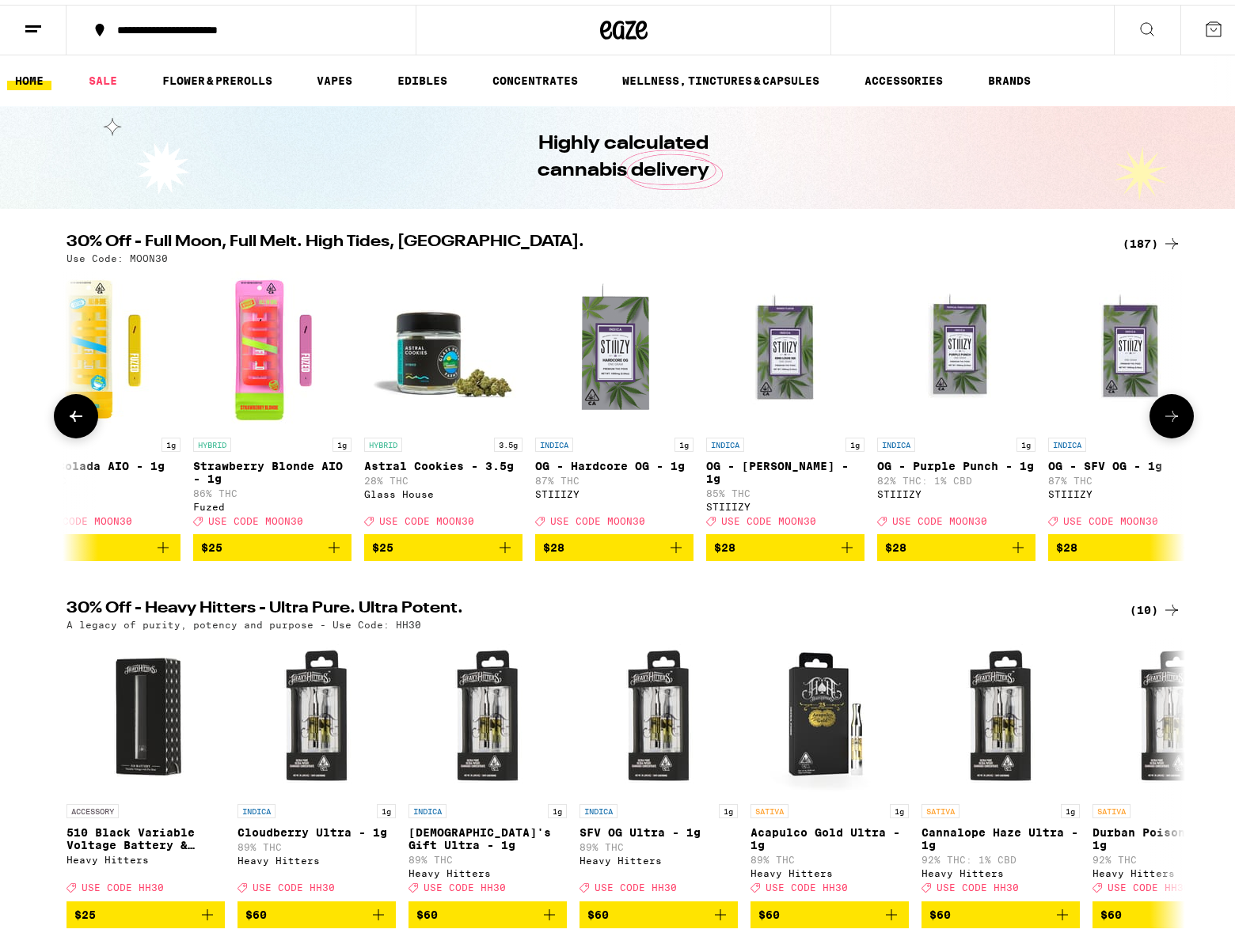
scroll to position [0, 20723]
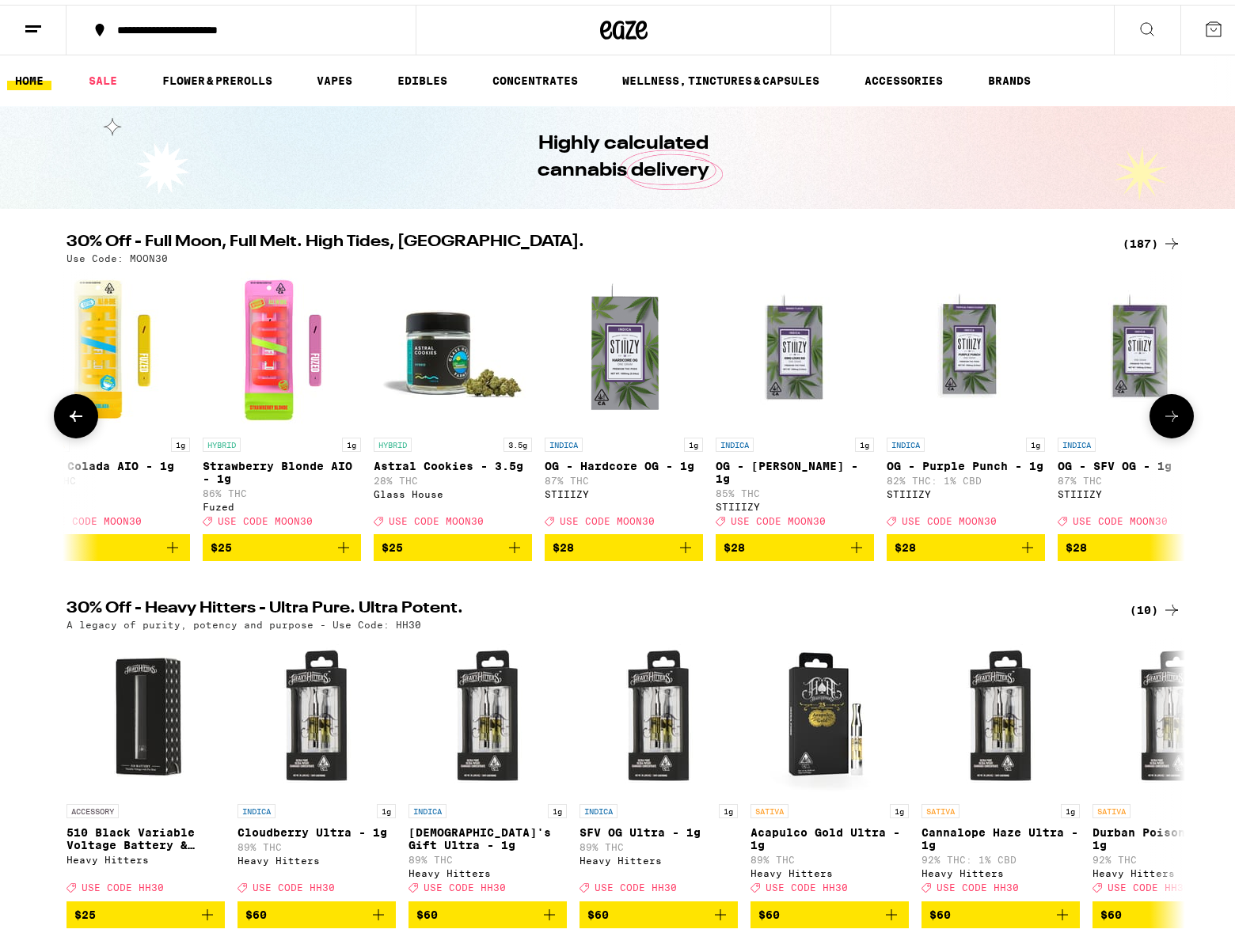
click at [1171, 417] on icon at bounding box center [1171, 412] width 19 height 19
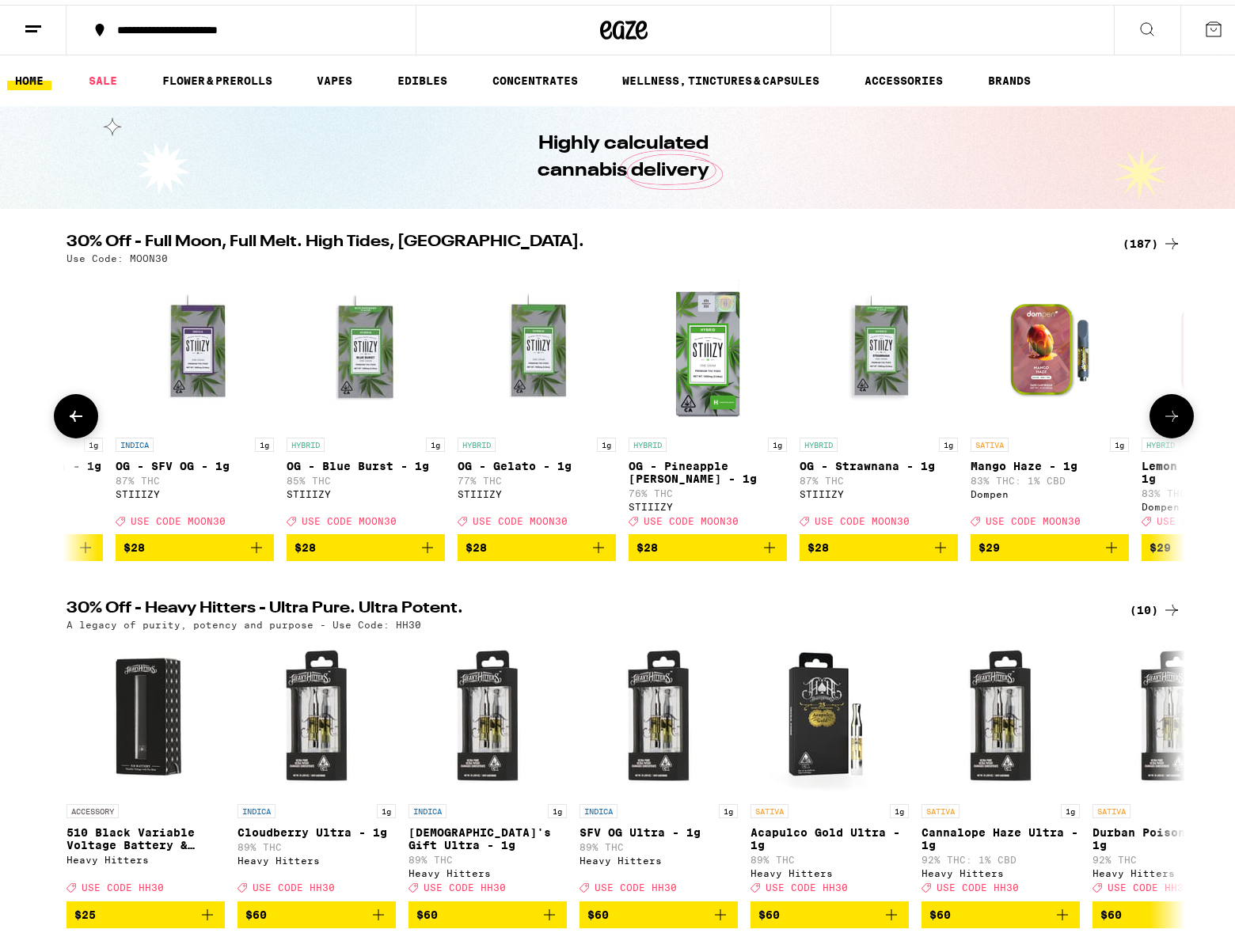
click at [1170, 417] on icon at bounding box center [1171, 412] width 19 height 19
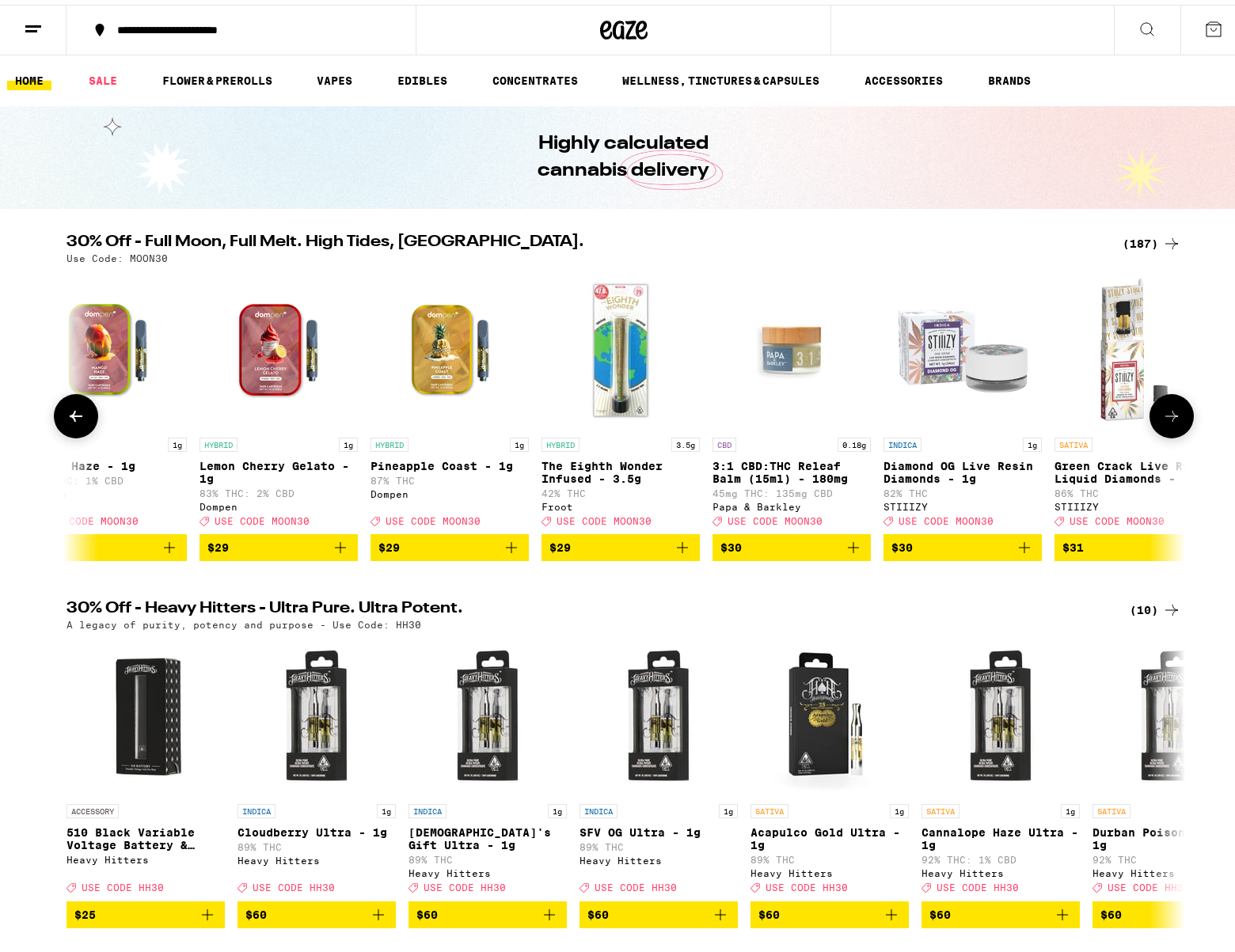
click at [1168, 417] on icon at bounding box center [1171, 412] width 19 height 19
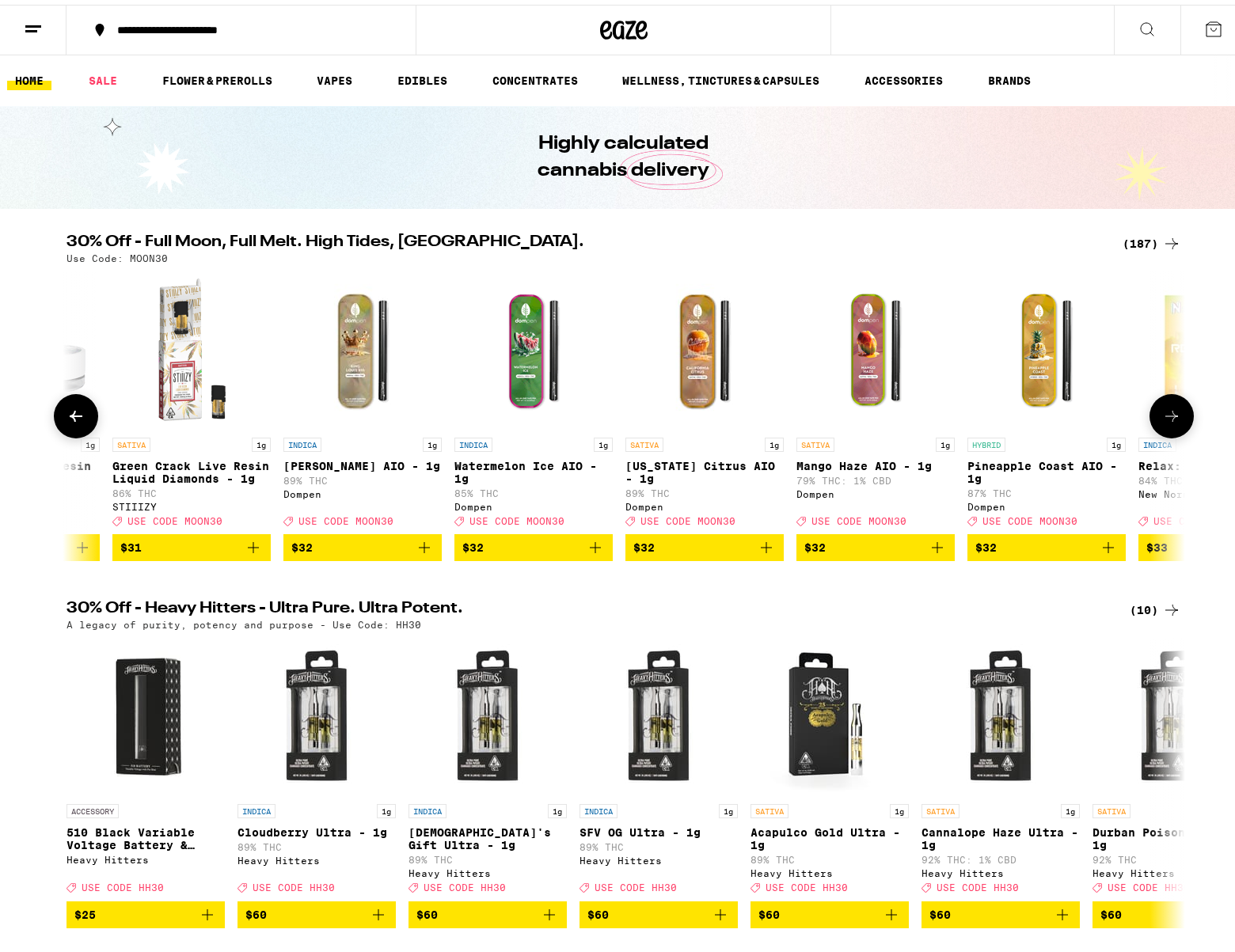
click at [1166, 416] on icon at bounding box center [1171, 412] width 19 height 19
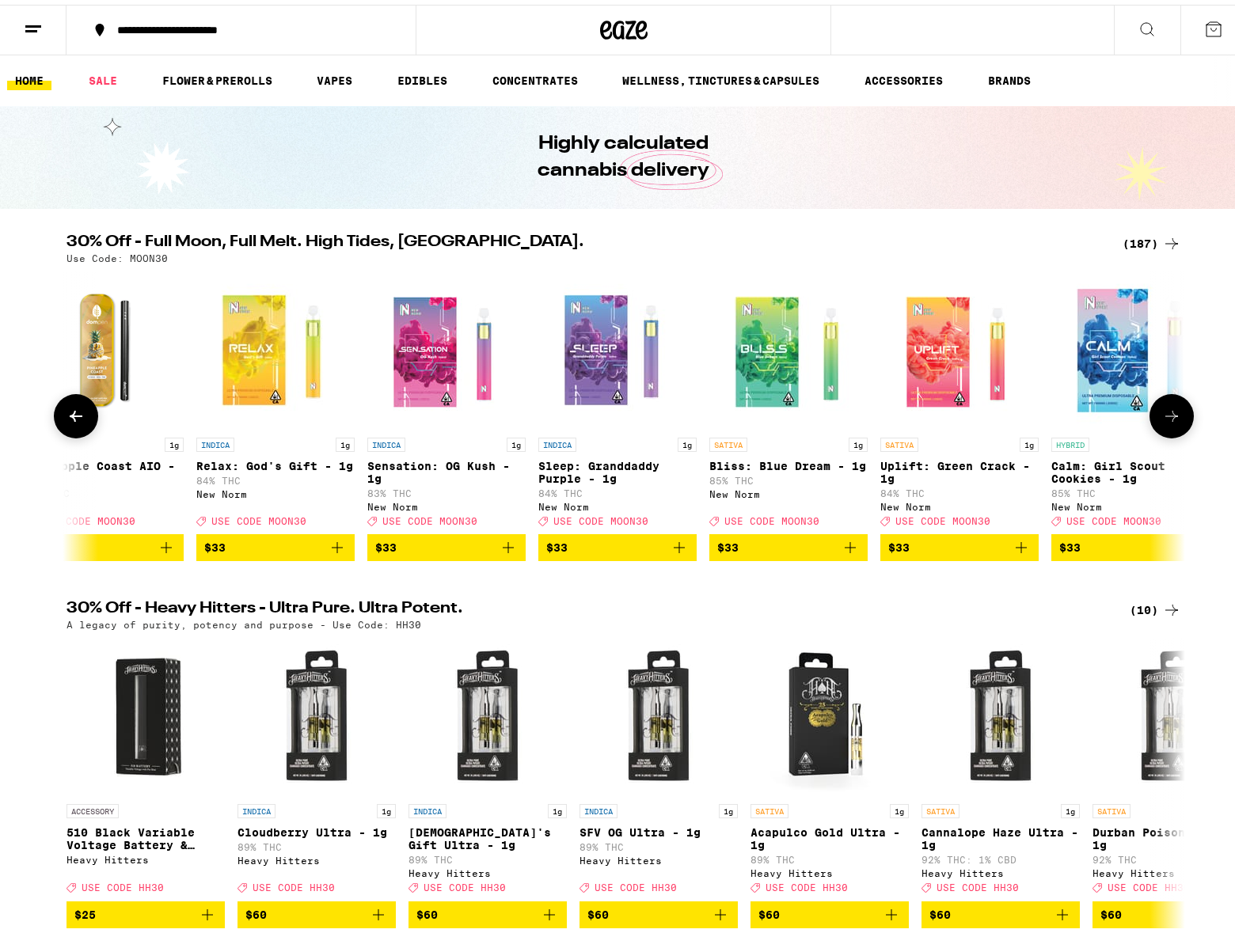
click at [1166, 416] on icon at bounding box center [1171, 411] width 13 height 11
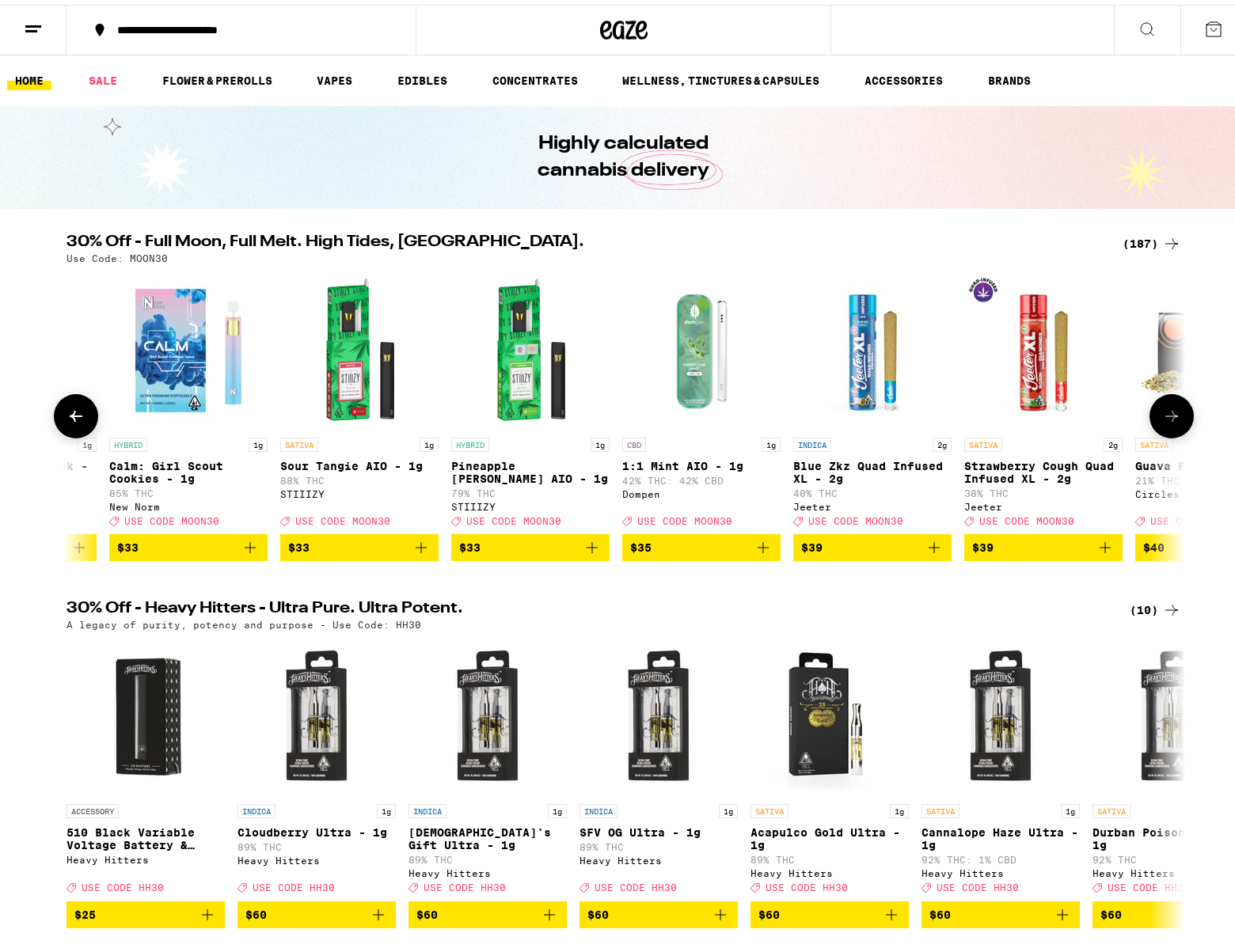
click at [1166, 416] on icon at bounding box center [1171, 412] width 19 height 19
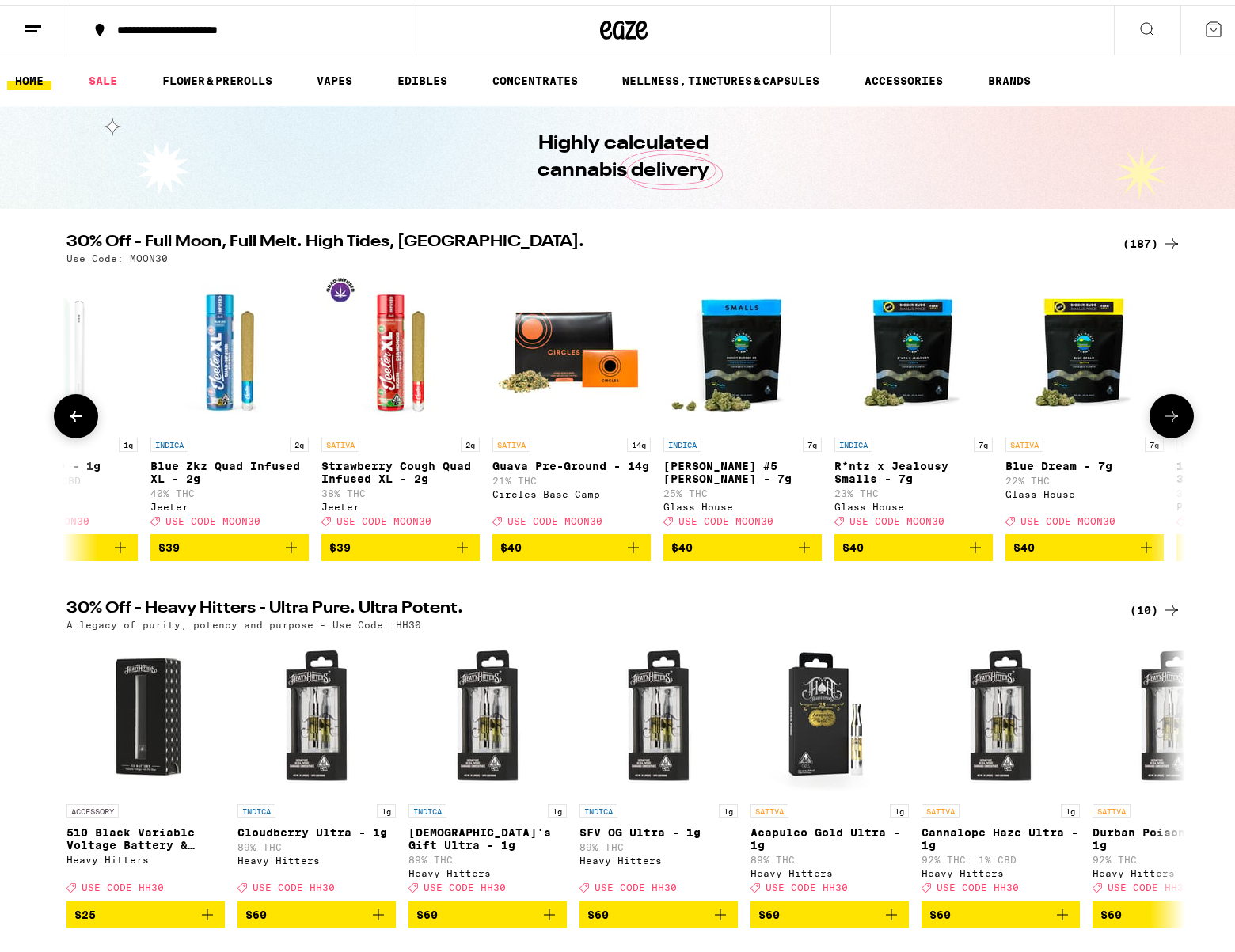
scroll to position [0, 26375]
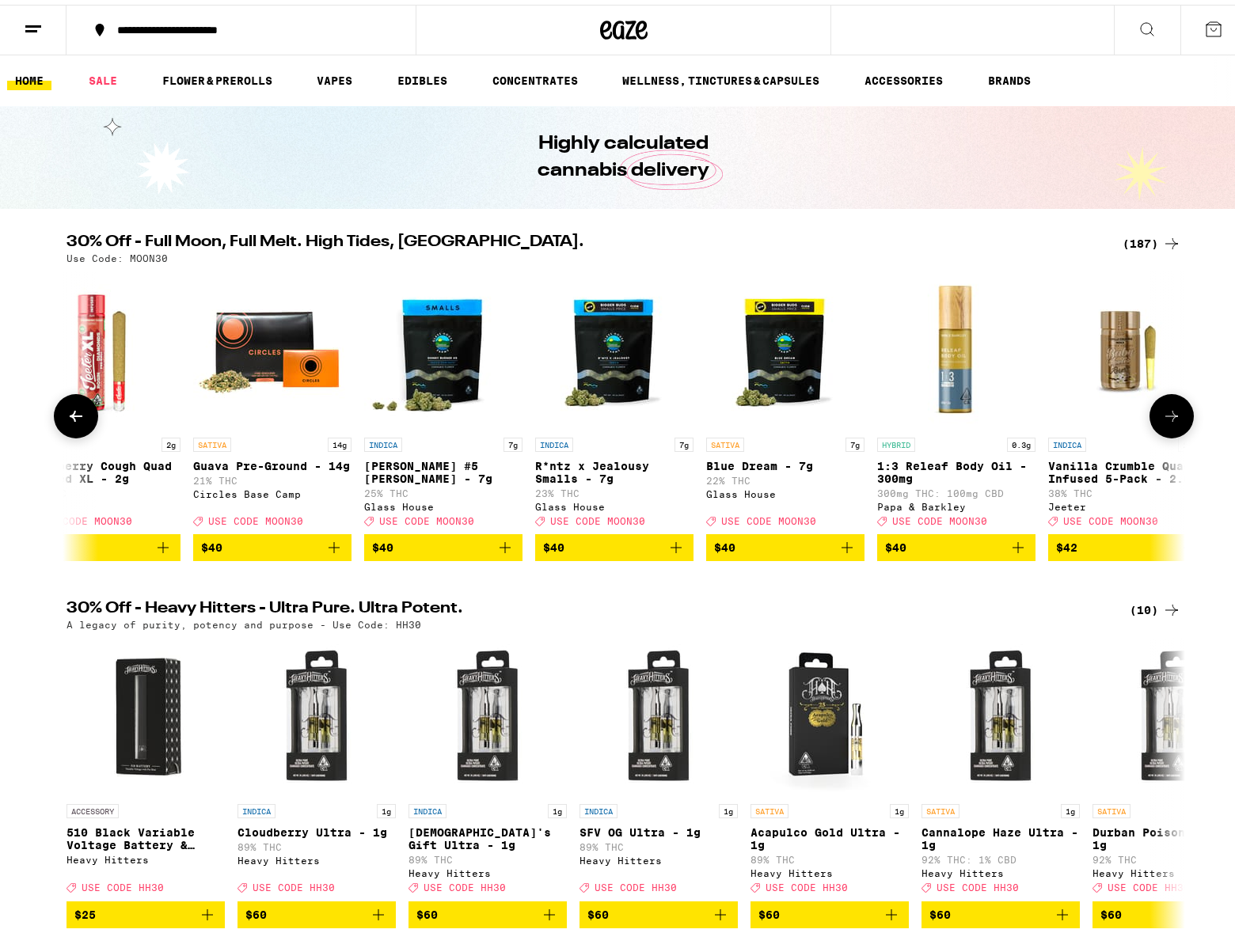
click at [1166, 415] on icon at bounding box center [1171, 412] width 19 height 19
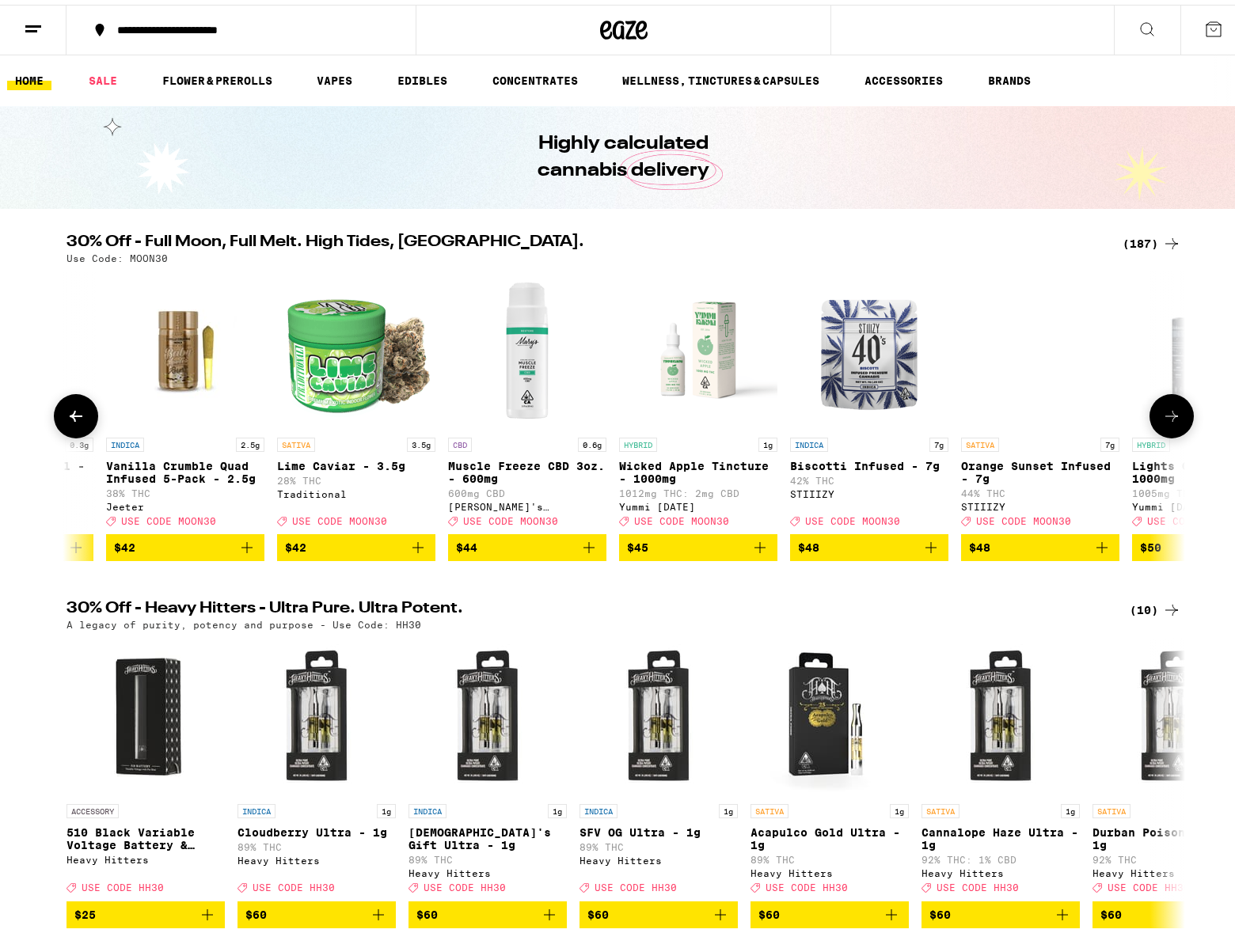
click at [1165, 414] on icon at bounding box center [1171, 412] width 19 height 19
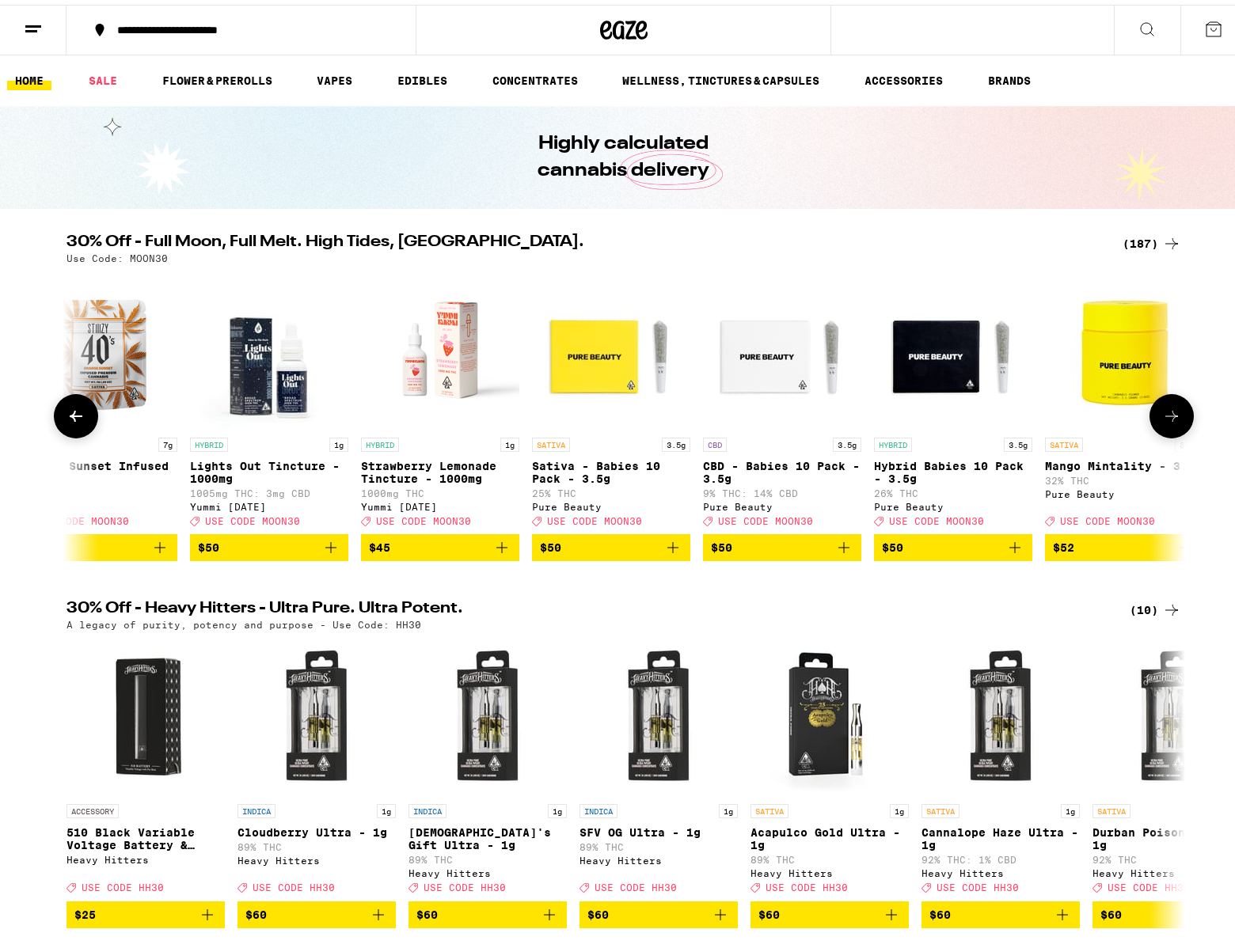
click at [1164, 412] on icon at bounding box center [1171, 412] width 19 height 19
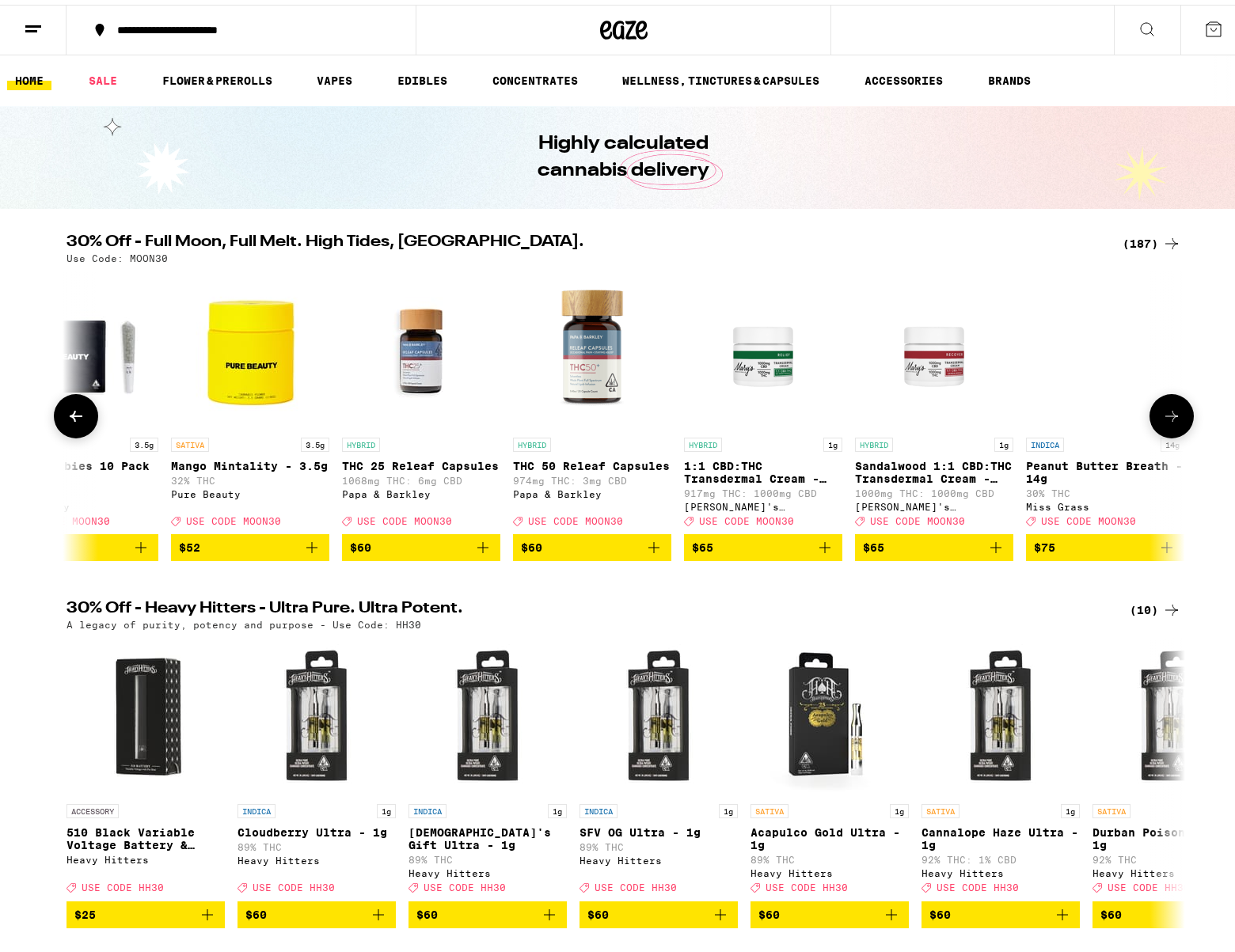
scroll to position [0, 29201]
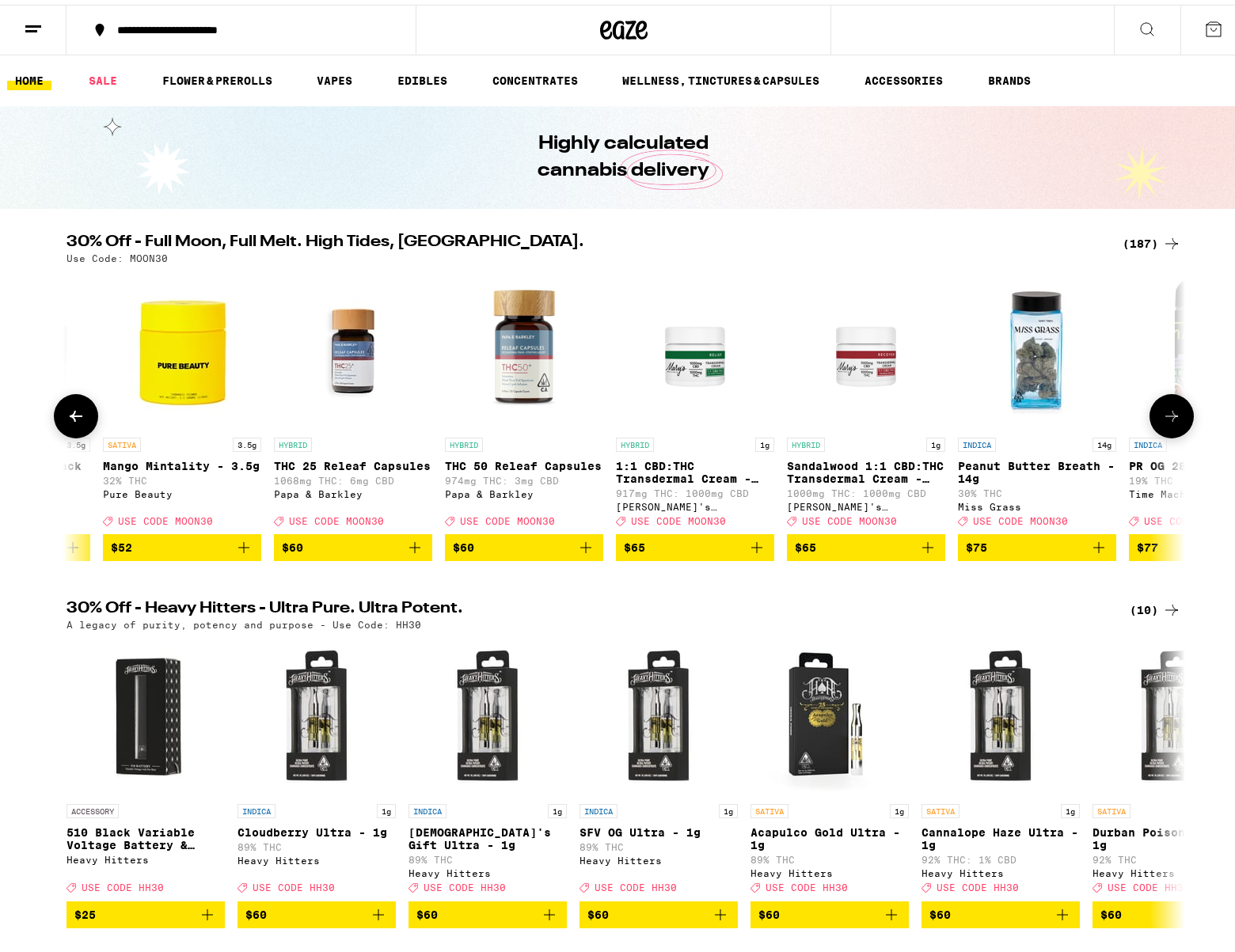
click at [1162, 410] on icon at bounding box center [1171, 412] width 19 height 19
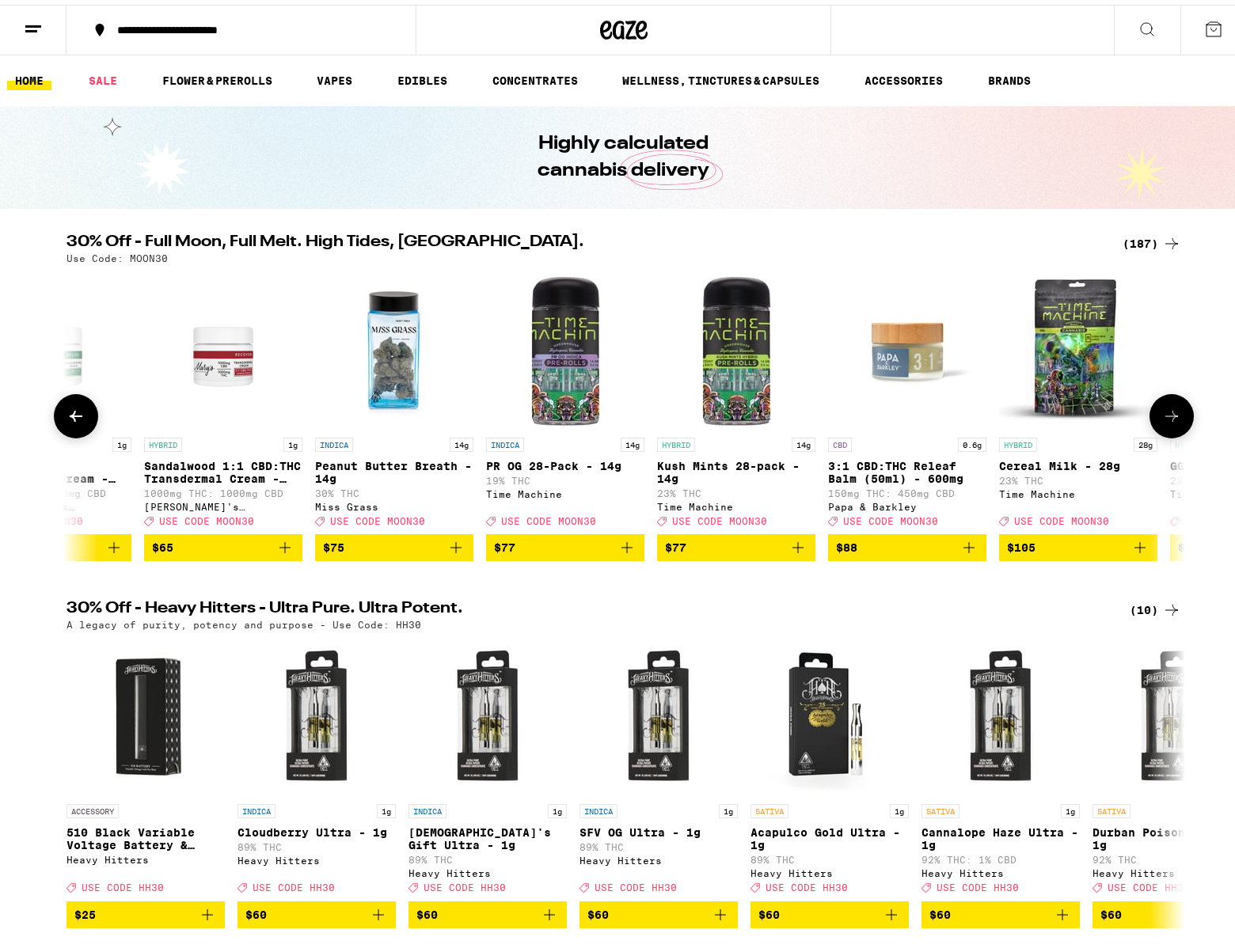
scroll to position [0, 30143]
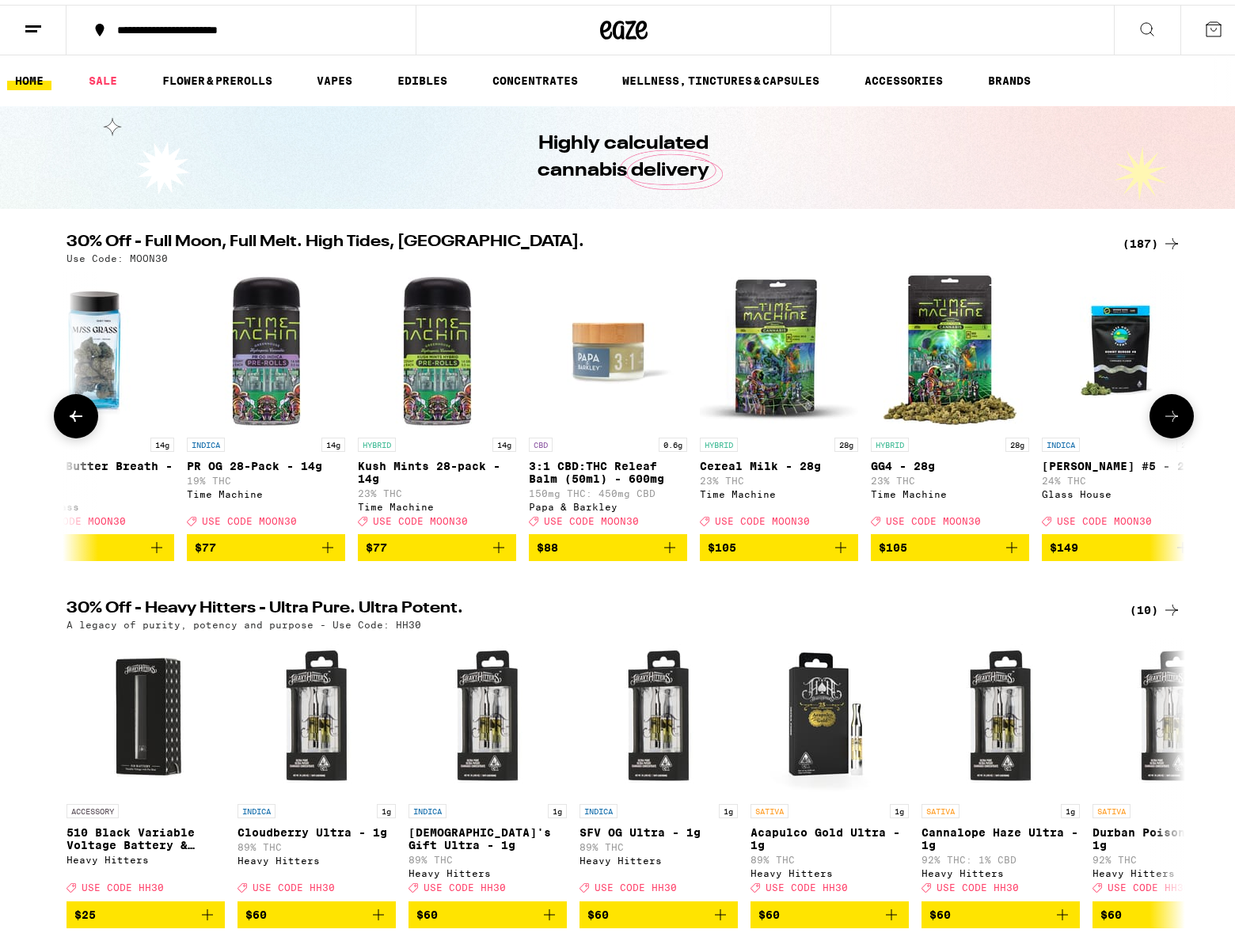
click at [1154, 396] on div at bounding box center [1171, 412] width 44 height 44
click at [1165, 409] on icon at bounding box center [1171, 412] width 19 height 19
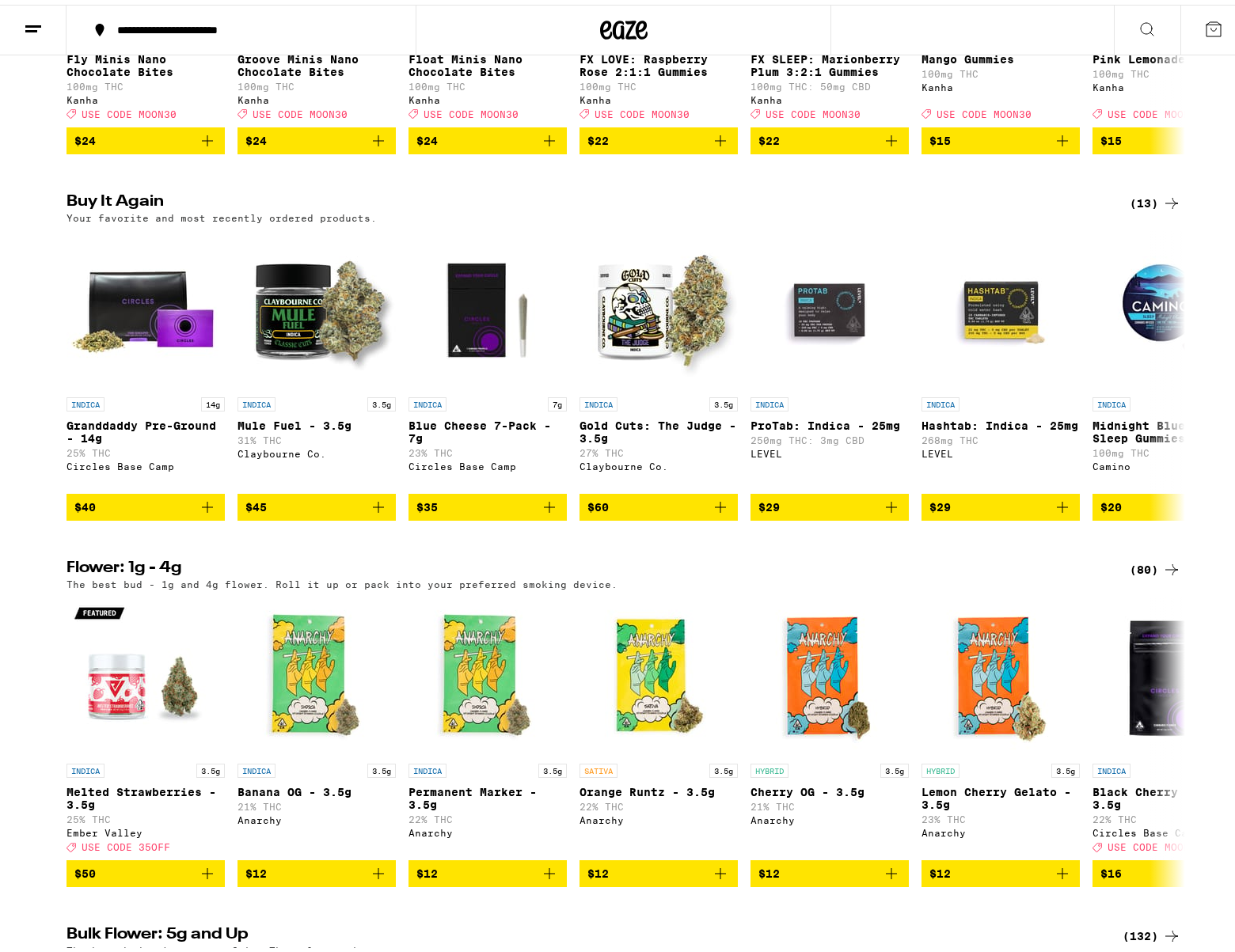
scroll to position [1187, 0]
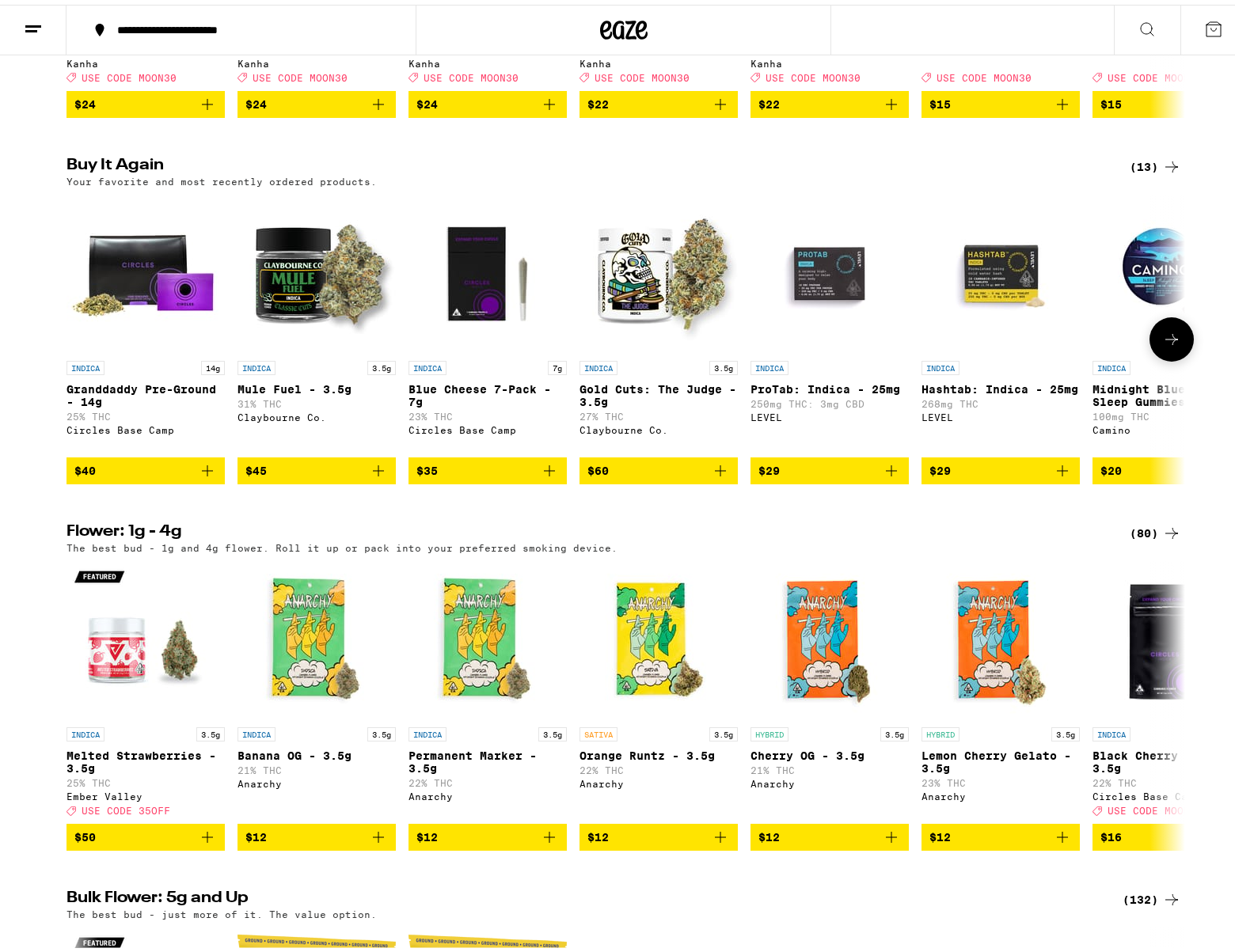
click at [285, 335] on img "Open page for Mule Fuel - 3.5g from Claybourne Co." at bounding box center [316, 268] width 158 height 158
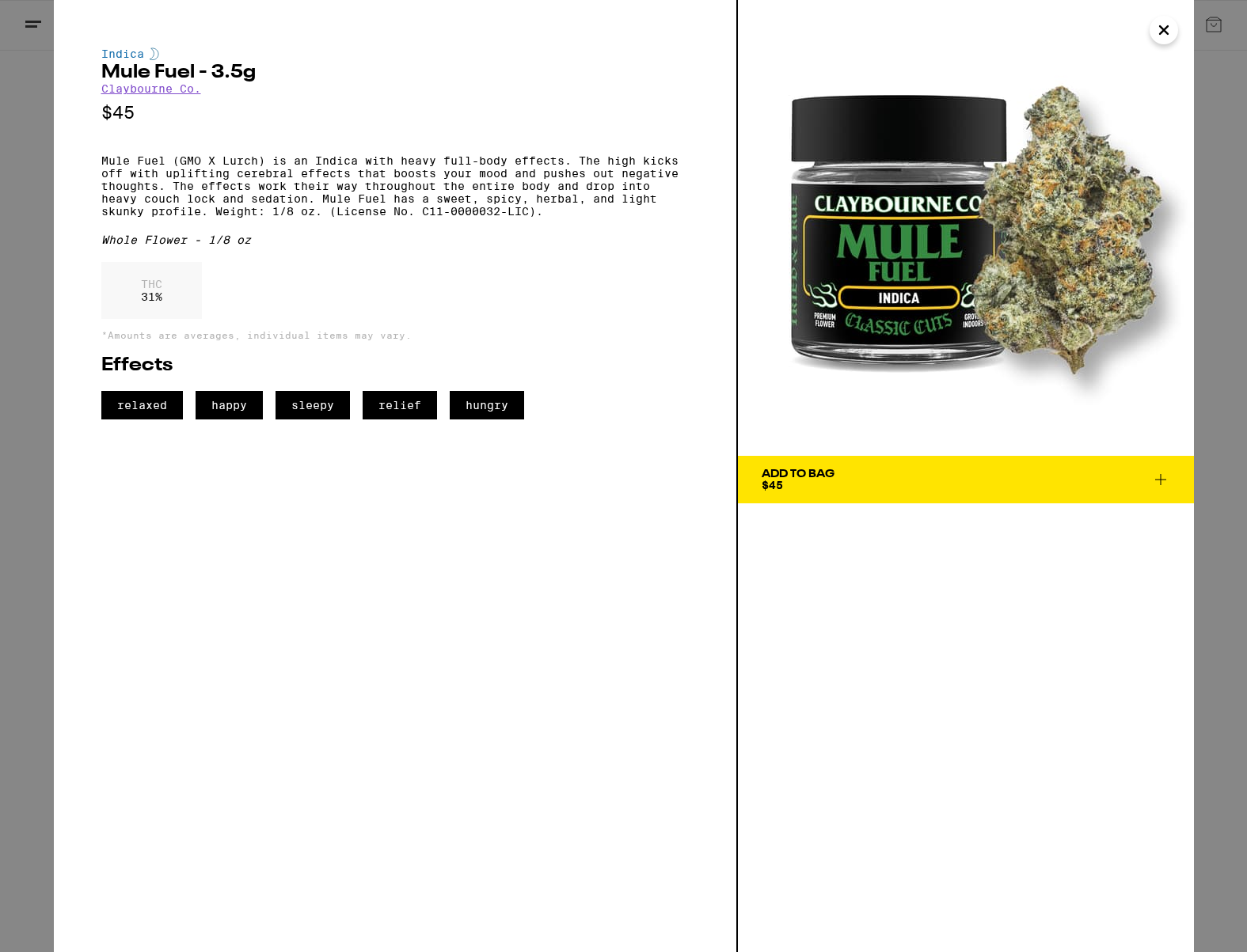
click at [887, 480] on span "Add To Bag $45" at bounding box center [966, 479] width 408 height 22
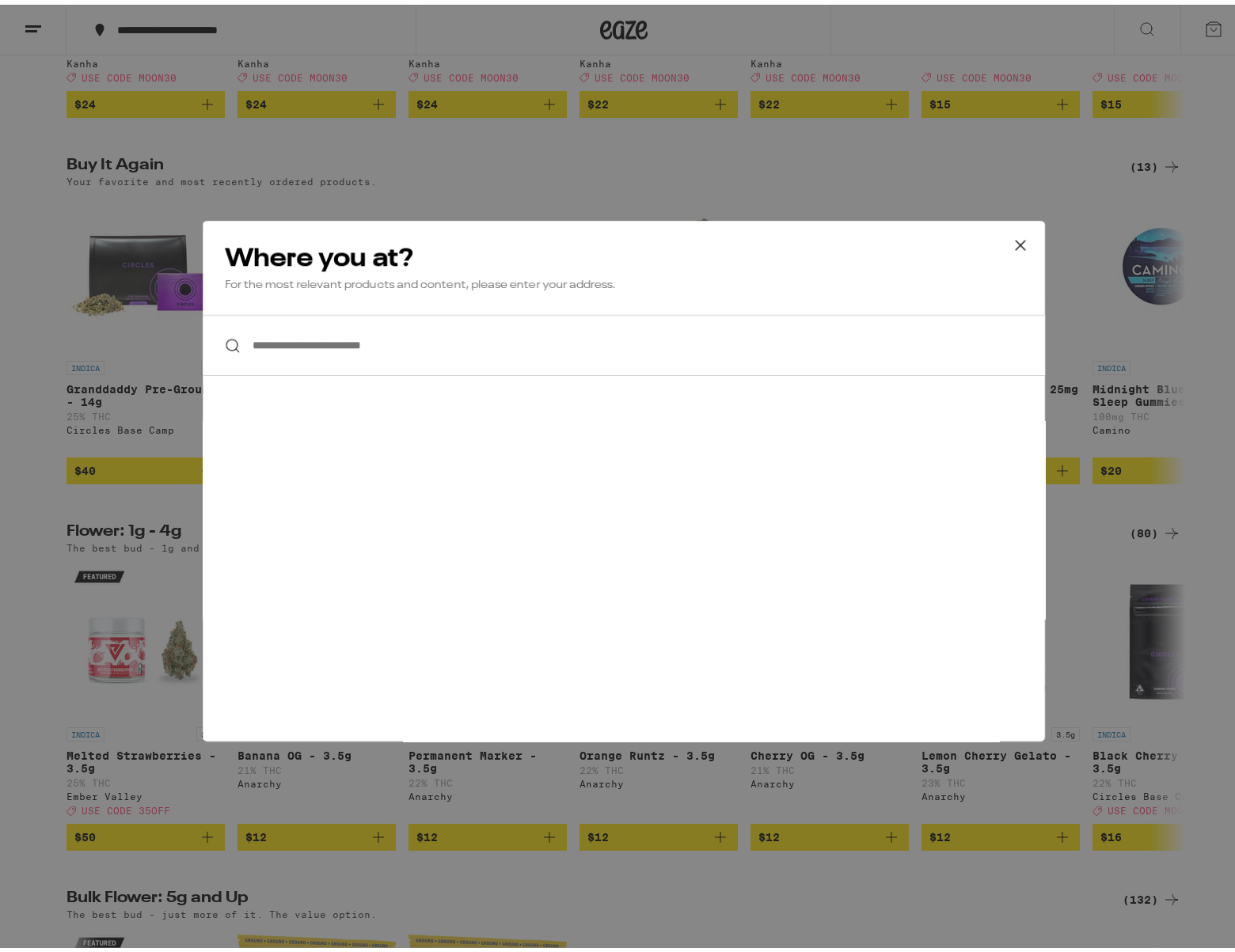
click at [1030, 238] on button at bounding box center [1021, 241] width 49 height 51
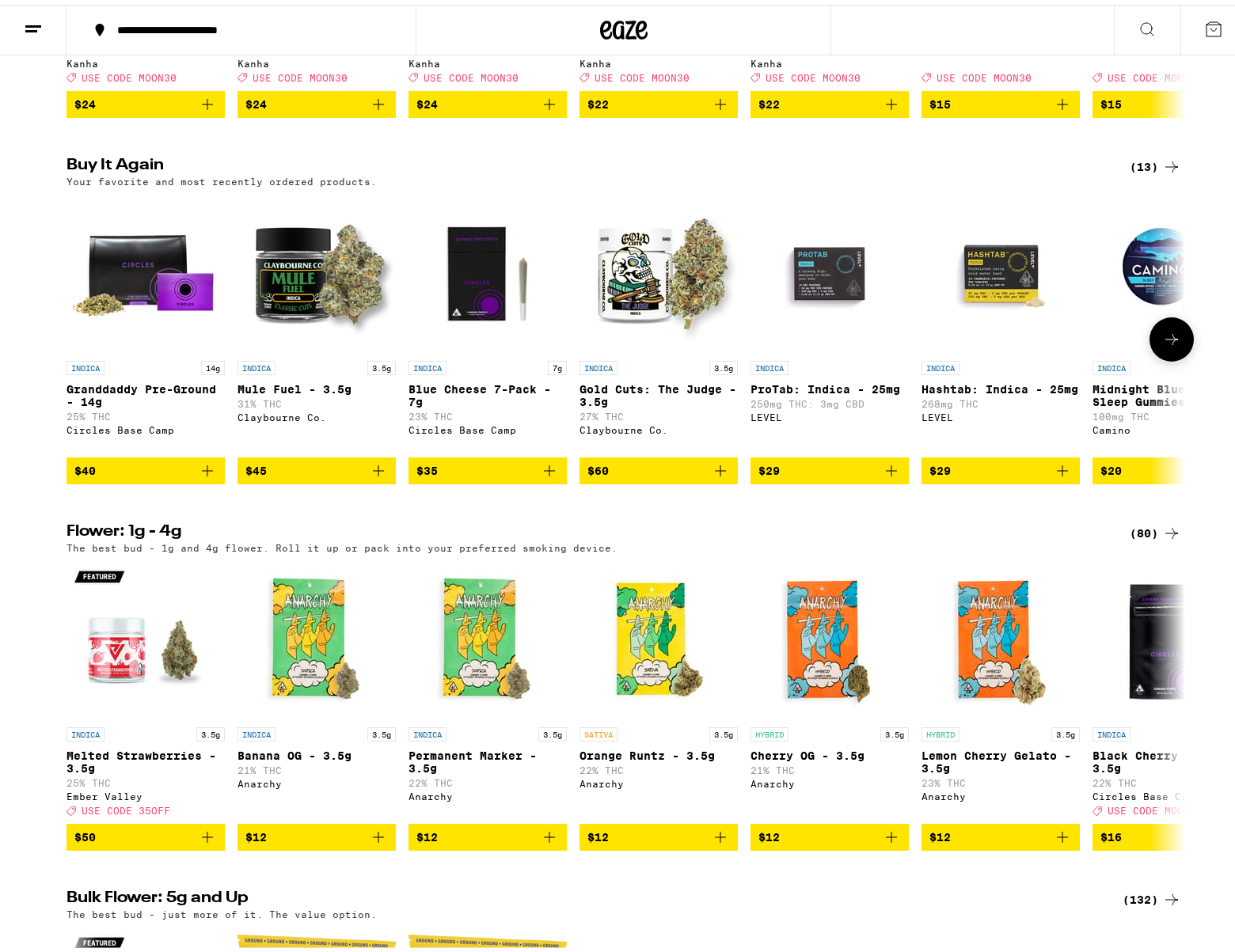
click at [307, 479] on button "$45" at bounding box center [316, 467] width 158 height 27
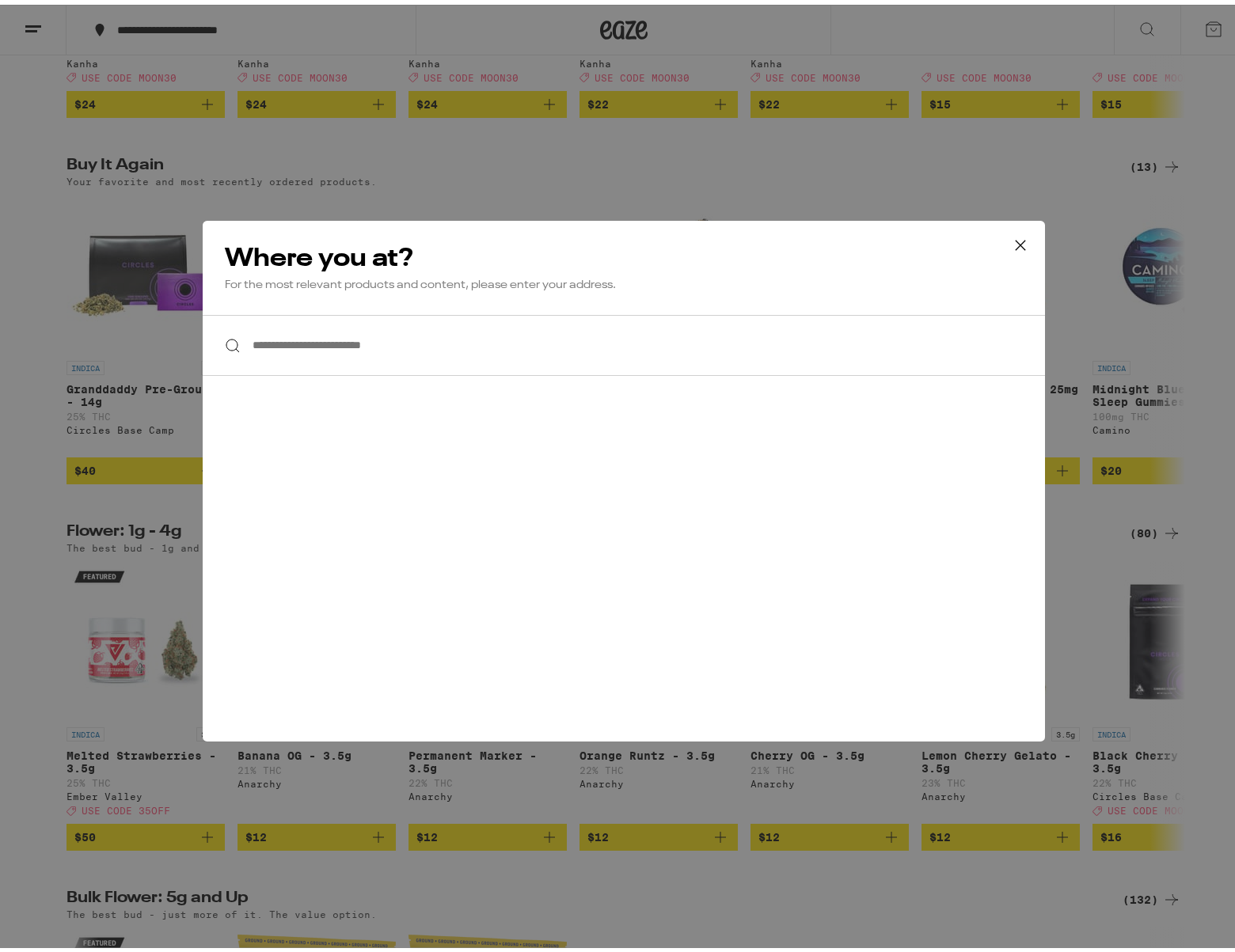
click at [1019, 238] on icon at bounding box center [1021, 241] width 24 height 24
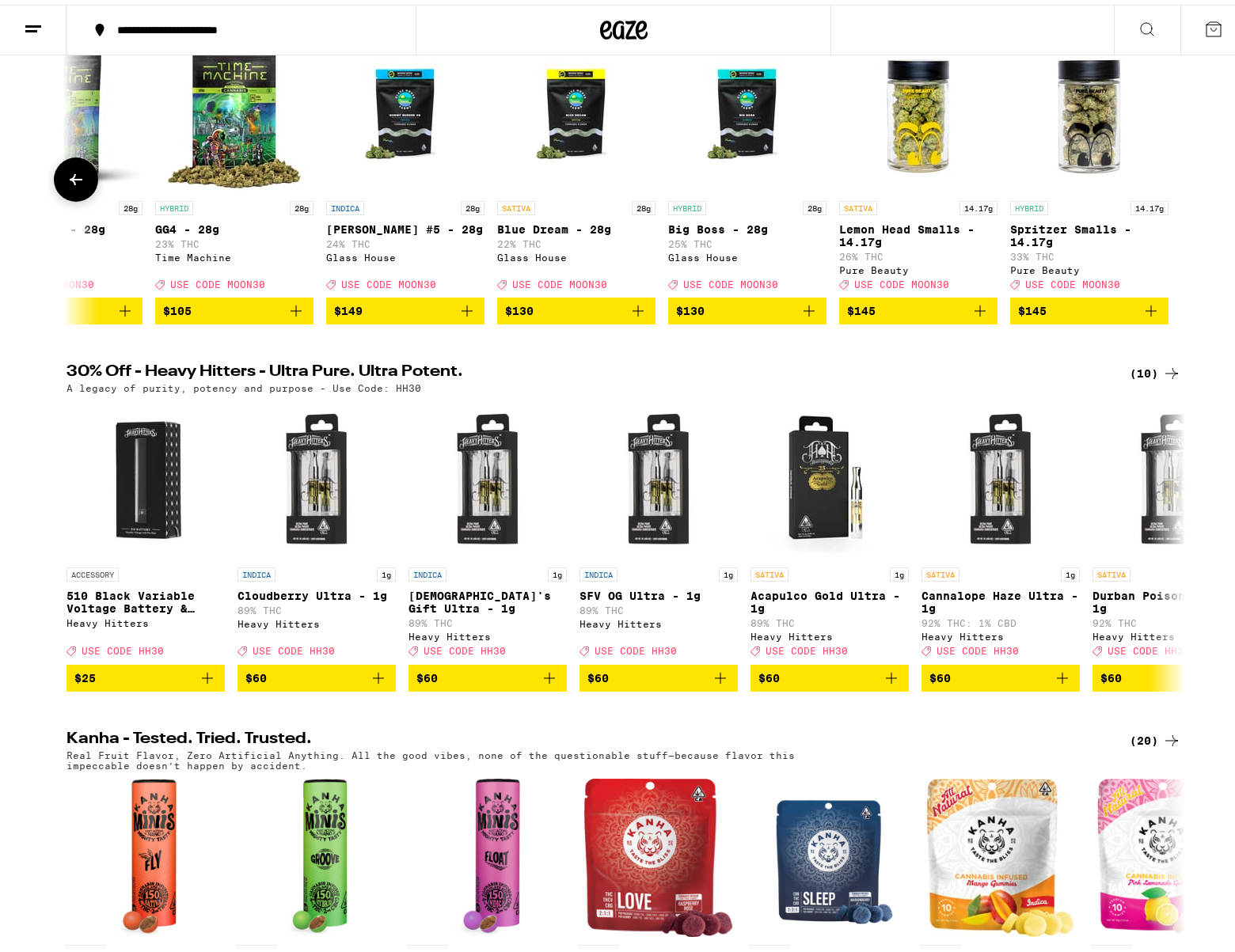
scroll to position [237, 0]
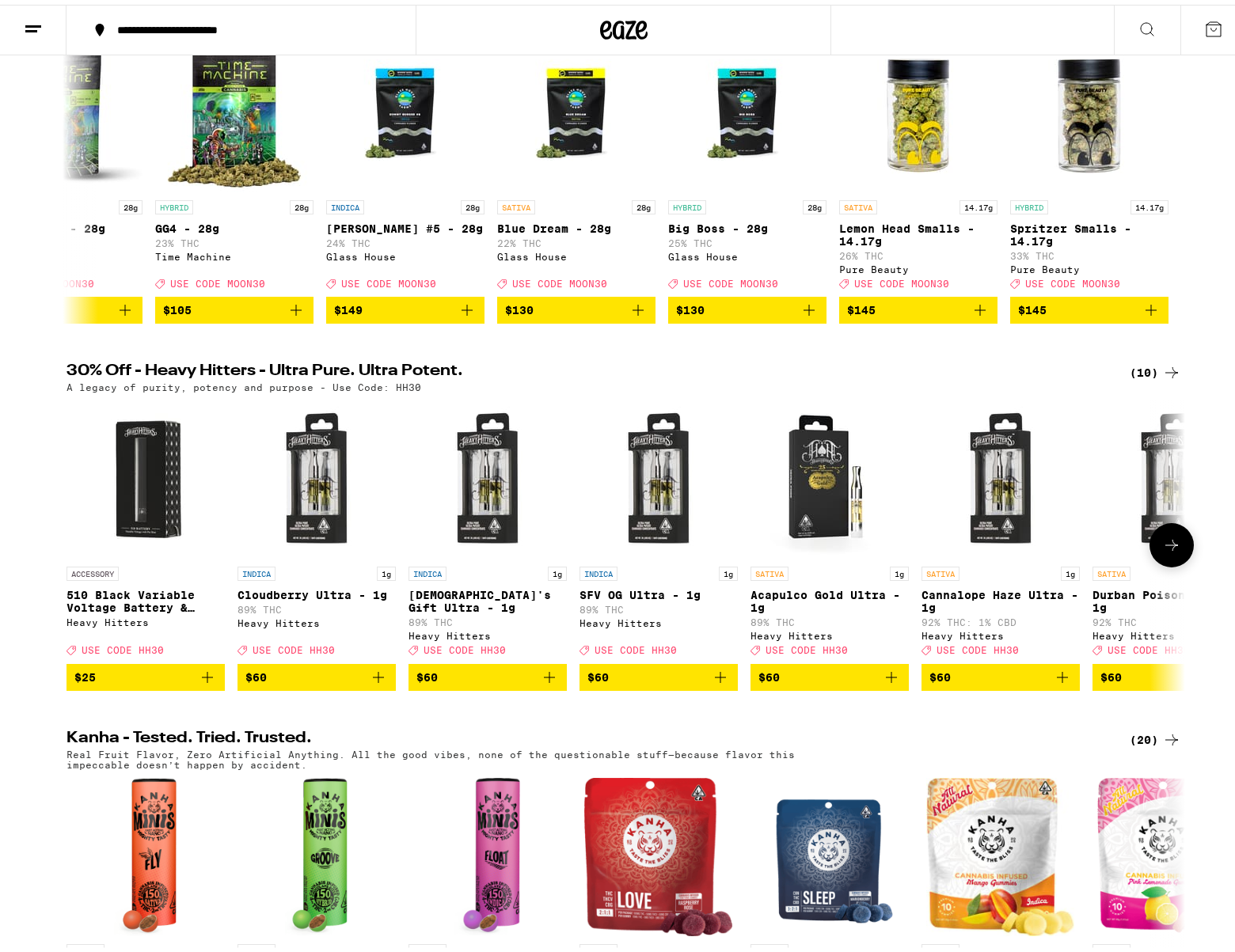
click at [1171, 550] on icon at bounding box center [1171, 540] width 19 height 19
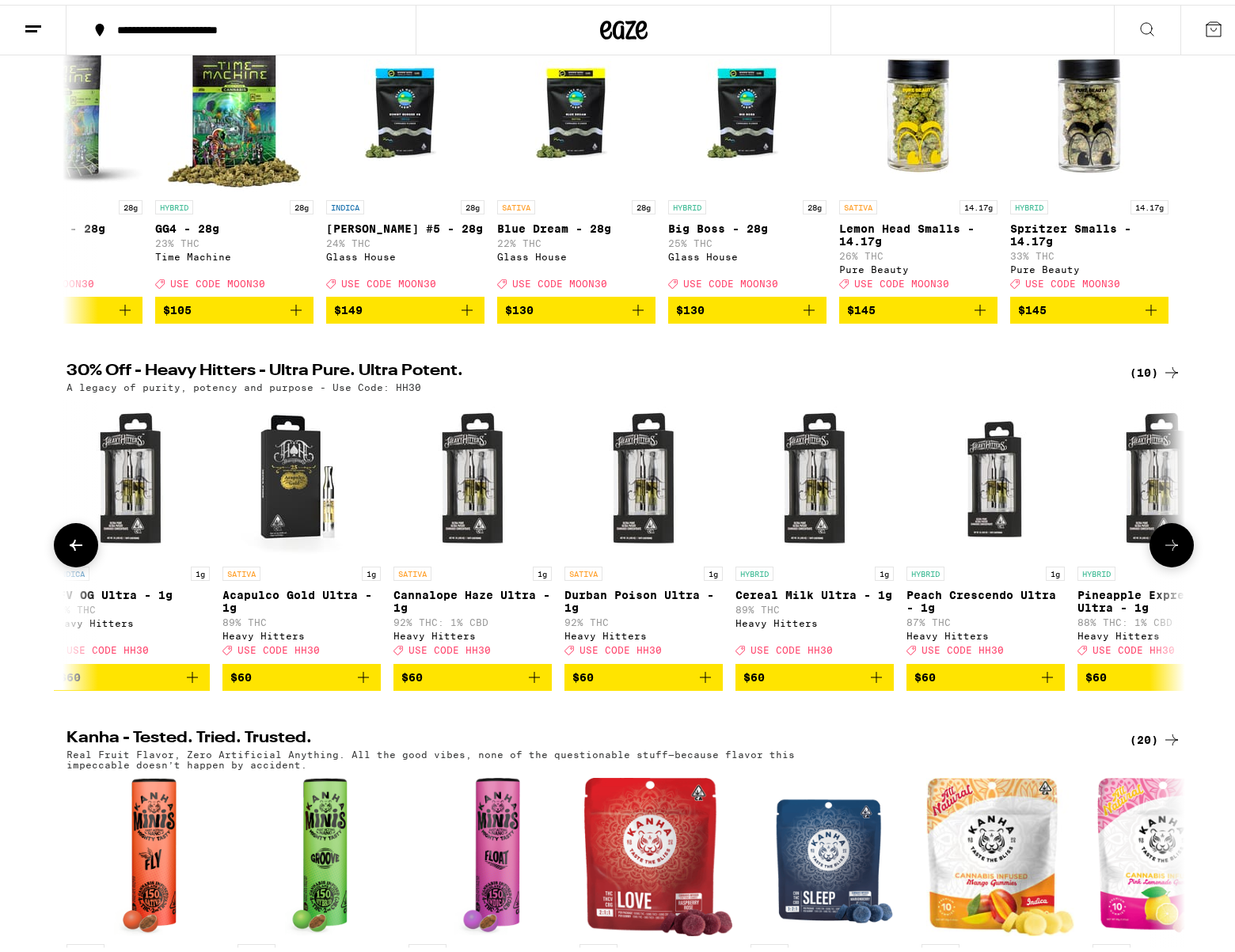
scroll to position [0, 595]
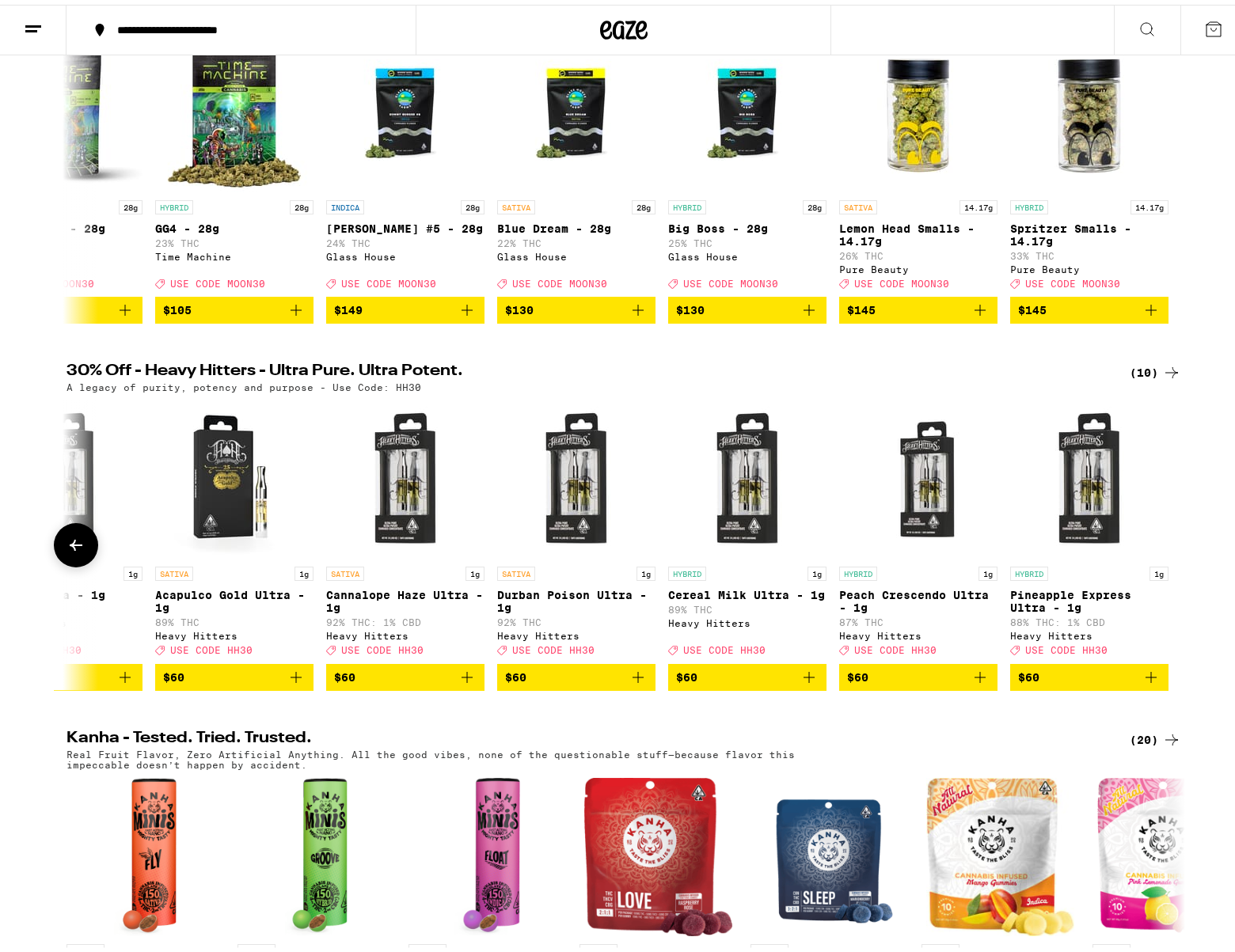
click at [1168, 552] on div at bounding box center [1171, 540] width 44 height 44
click at [1148, 503] on img "Open page for Pineapple Express Ultra - 1g from Heavy Hitters" at bounding box center [1088, 474] width 158 height 158
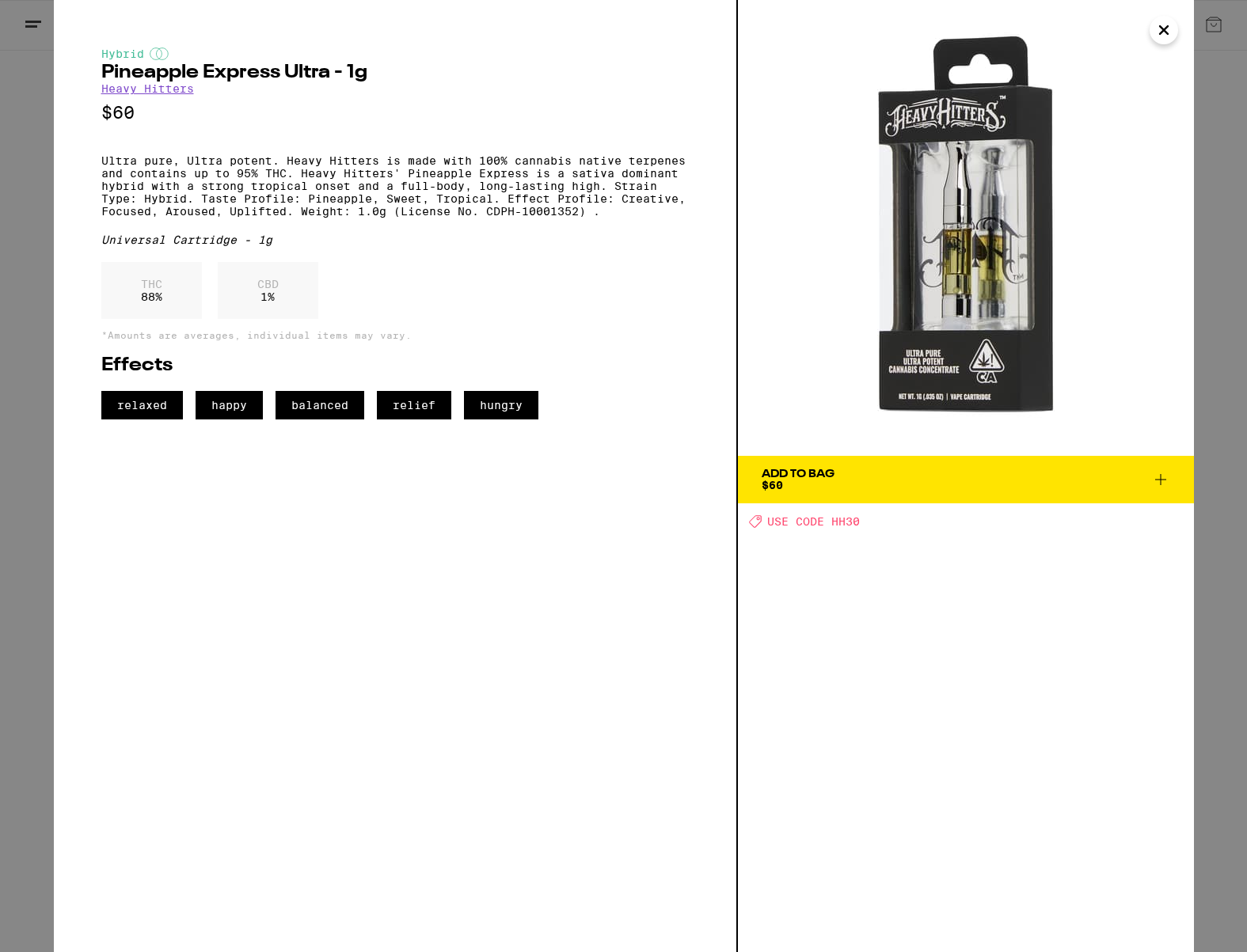
click at [297, 199] on p "Ultra pure, Ultra potent. Heavy Hitters is made with 100% cannabis native terpe…" at bounding box center [395, 185] width 587 height 64
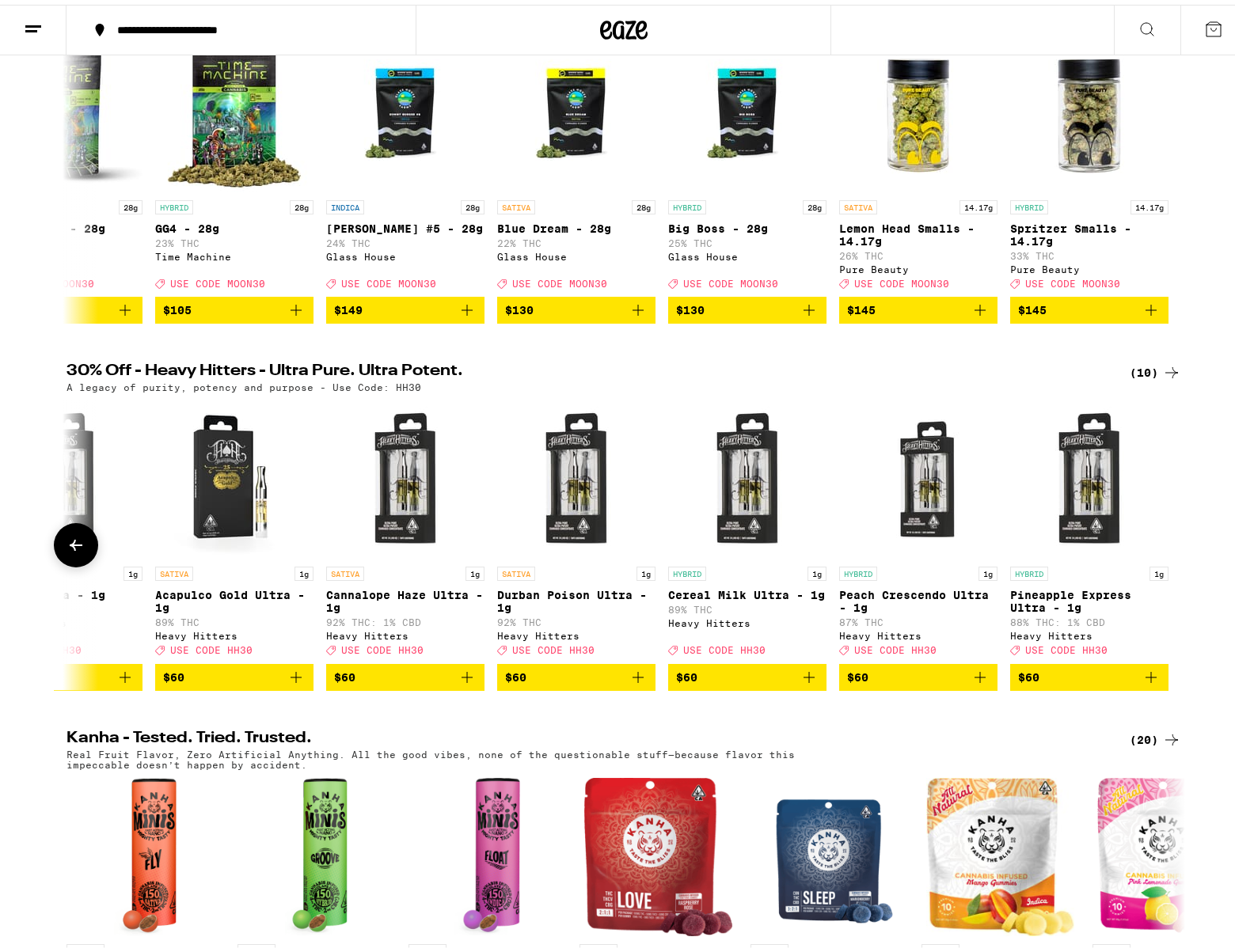
click at [574, 506] on img "Open page for Durban Poison Ultra - 1g from Heavy Hitters" at bounding box center [576, 474] width 158 height 158
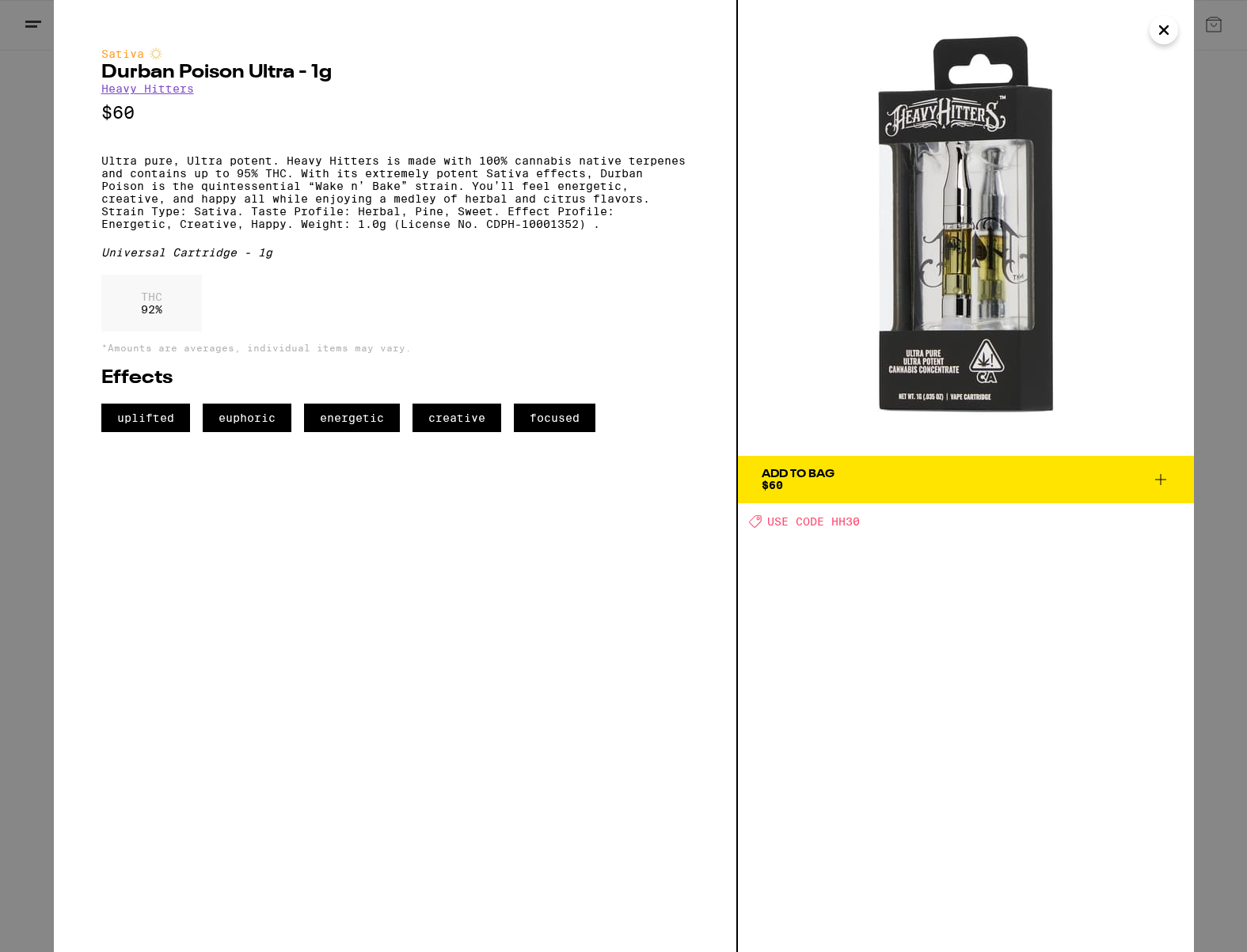
click at [877, 333] on img at bounding box center [966, 228] width 456 height 456
click at [885, 329] on img at bounding box center [966, 228] width 456 height 456
